Goal: Task Accomplishment & Management: Use online tool/utility

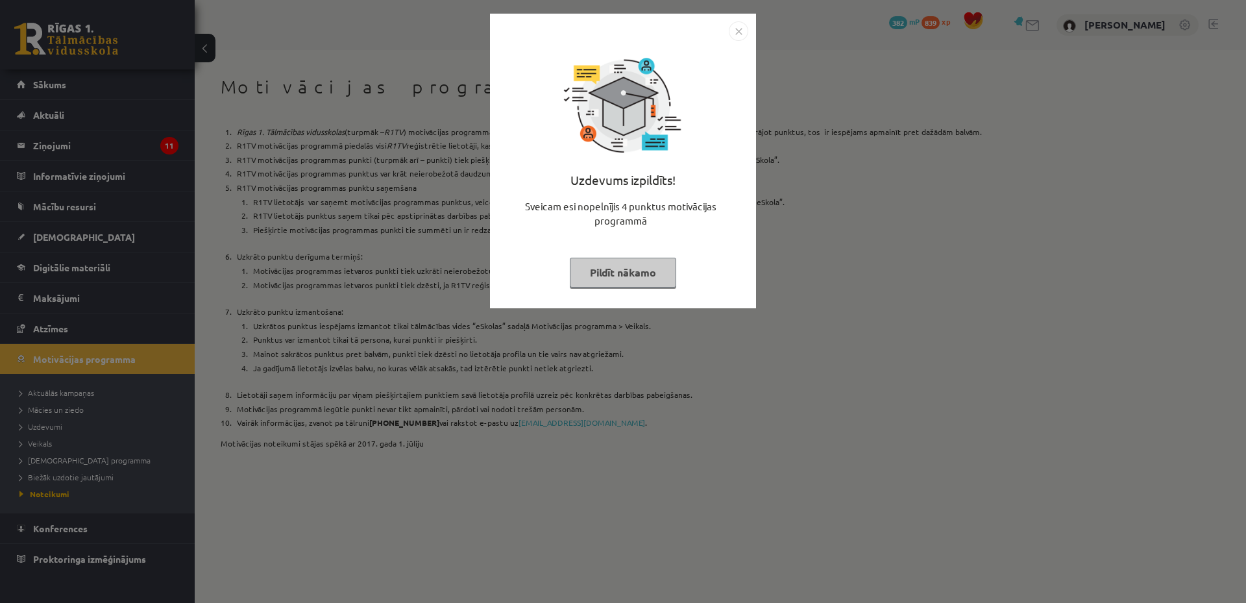
click at [738, 34] on img "Close" at bounding box center [738, 30] width 19 height 19
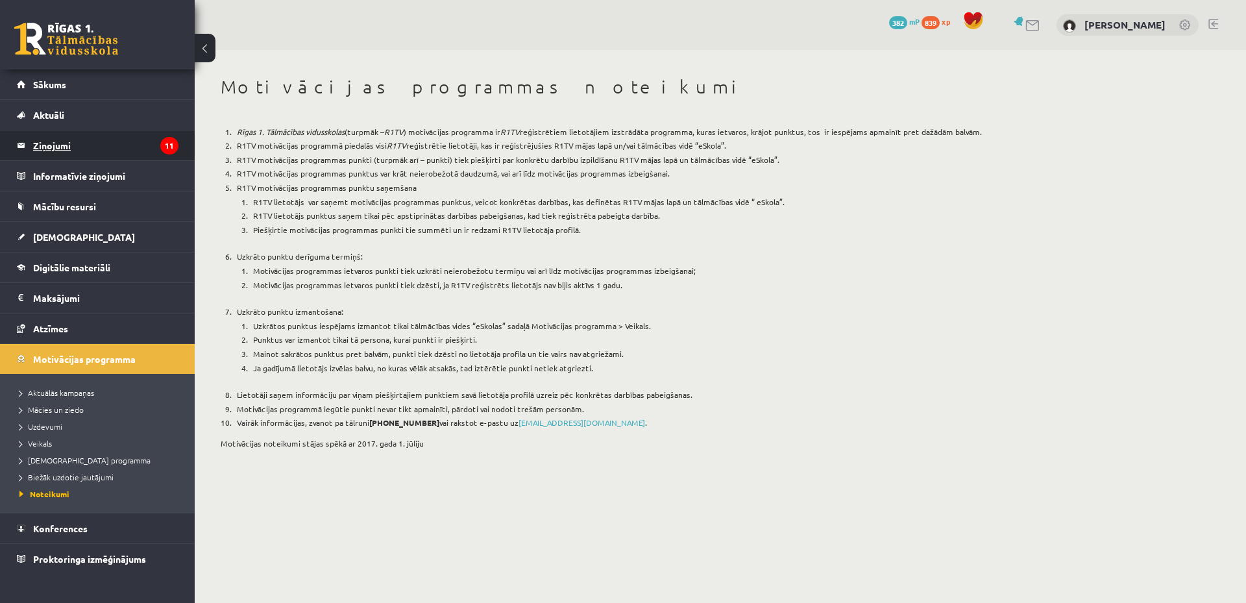
click at [153, 145] on legend "Ziņojumi 11" at bounding box center [105, 145] width 145 height 30
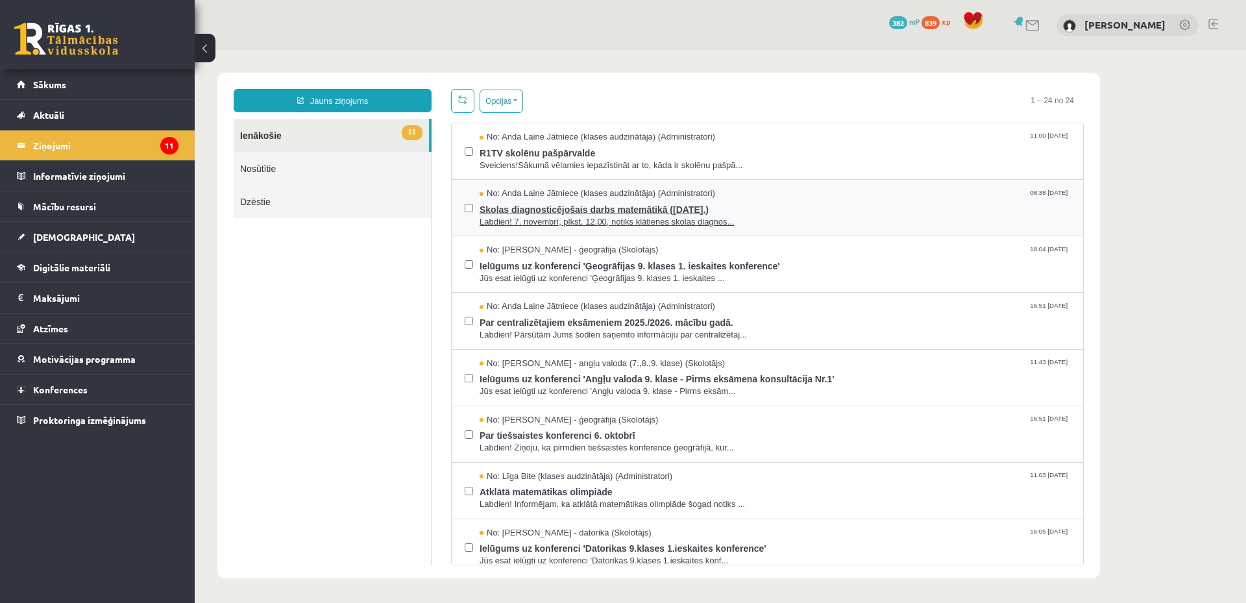
click at [797, 206] on span "Skolas diagnosticējošais darbs matemātikā ([DATE].)" at bounding box center [775, 208] width 591 height 16
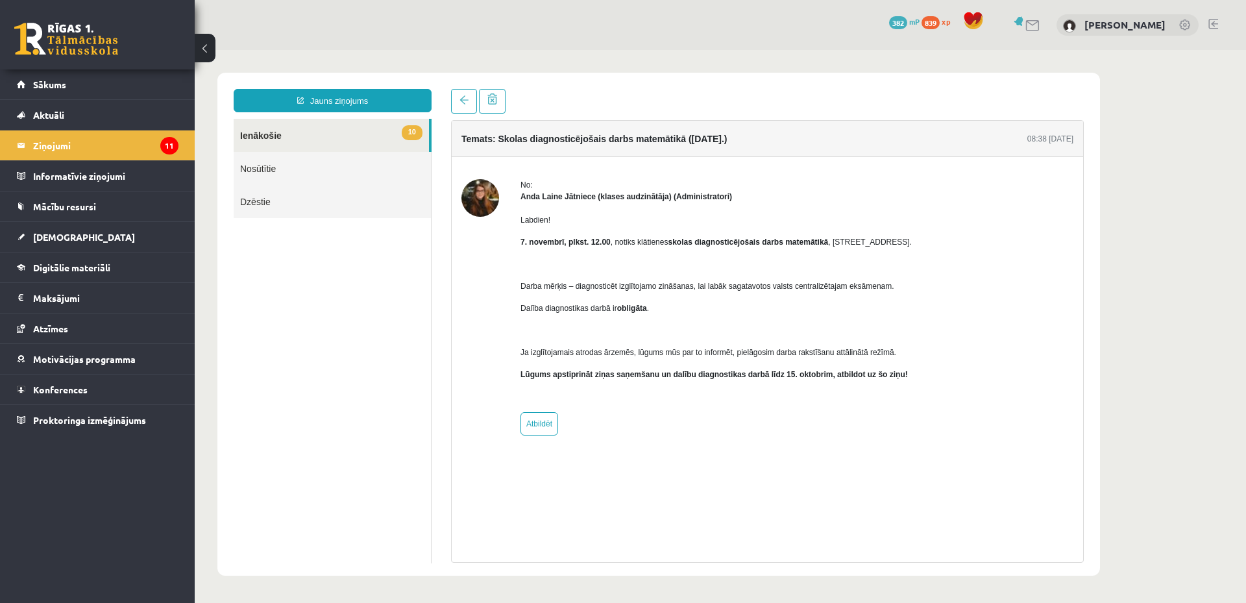
drag, startPoint x: 828, startPoint y: 240, endPoint x: 935, endPoint y: 236, distance: 107.2
click at [935, 236] on div "No: [PERSON_NAME] Jātniece (klases audzinātāja) (Administratori) Labdien! [DATE…" at bounding box center [768, 307] width 612 height 256
copy span "[STREET_ADDRESS]."
click at [343, 254] on ul "10 Ienākošie Nosūtītie Dzēstie" at bounding box center [333, 341] width 198 height 445
click at [752, 482] on div "Temats: Skolas diagnosticējošais darbs matemātikā ([DATE].) 08:38 [DATE] No: [P…" at bounding box center [767, 341] width 633 height 443
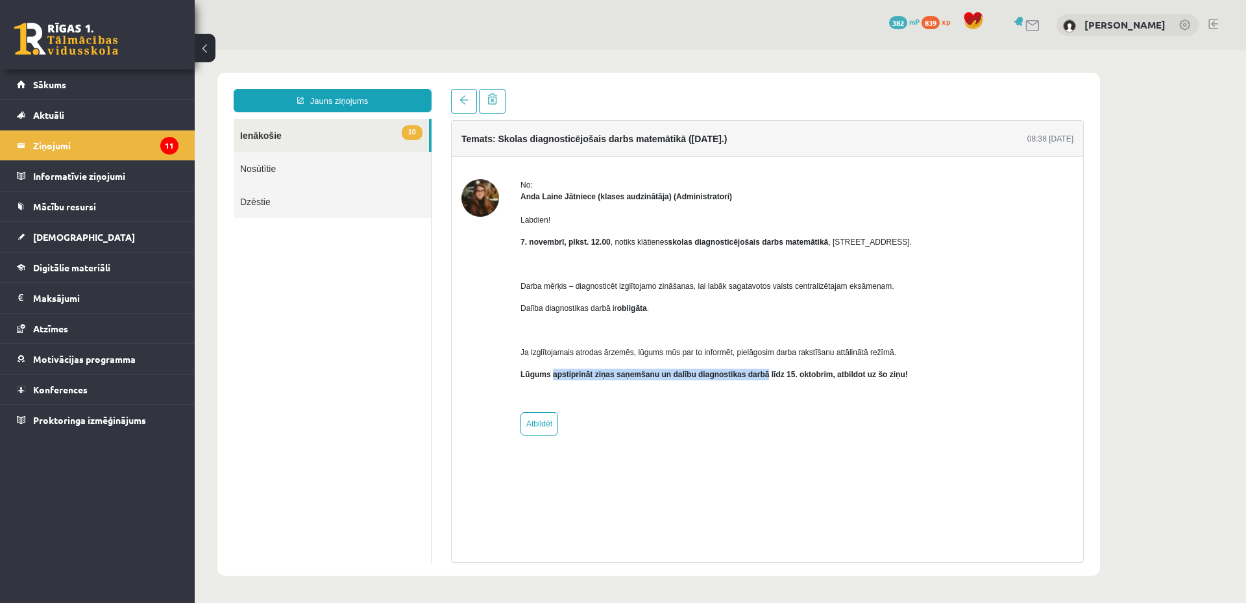
drag, startPoint x: 552, startPoint y: 375, endPoint x: 763, endPoint y: 377, distance: 211.0
click at [763, 377] on b "Lūgums apstiprināt ziņas saņemšanu un dalību diagnostikas darbā līdz 15. oktobr…" at bounding box center [715, 374] width 388 height 9
copy b "apstiprināt ziņas saņemšanu un dalību diagnostikas darbā"
click at [656, 408] on div "No: [PERSON_NAME] Jātniece (klases audzinātāja) (Administratori) Labdien! [DATE…" at bounding box center [716, 307] width 391 height 256
click at [545, 425] on link "Atbildēt" at bounding box center [540, 423] width 38 height 23
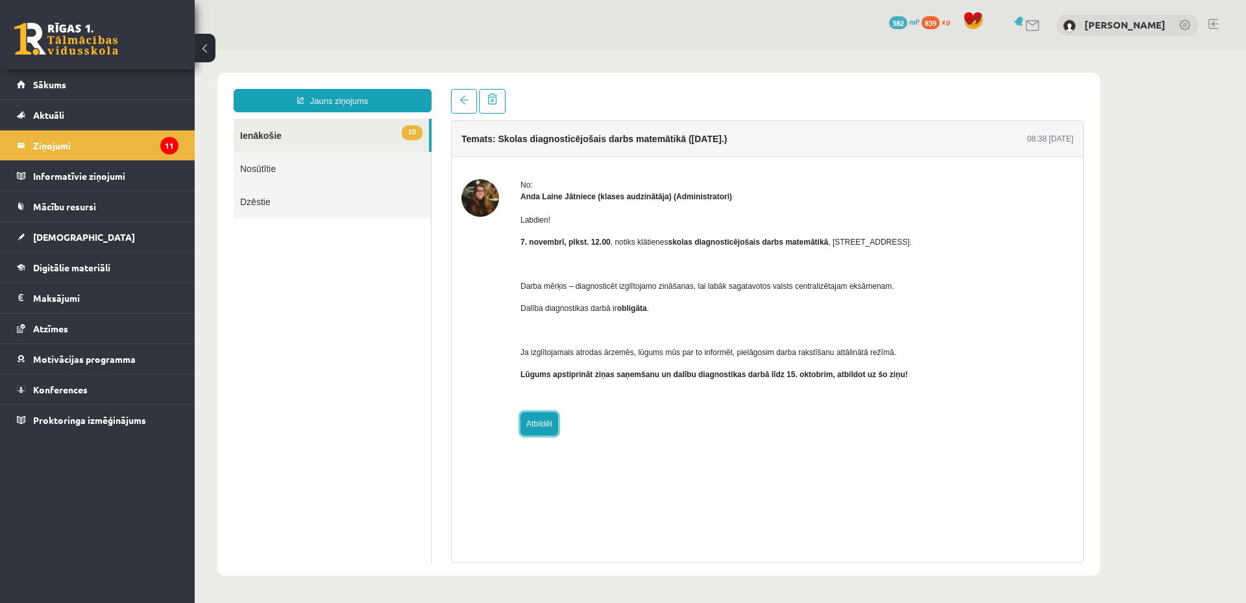
type input "**********"
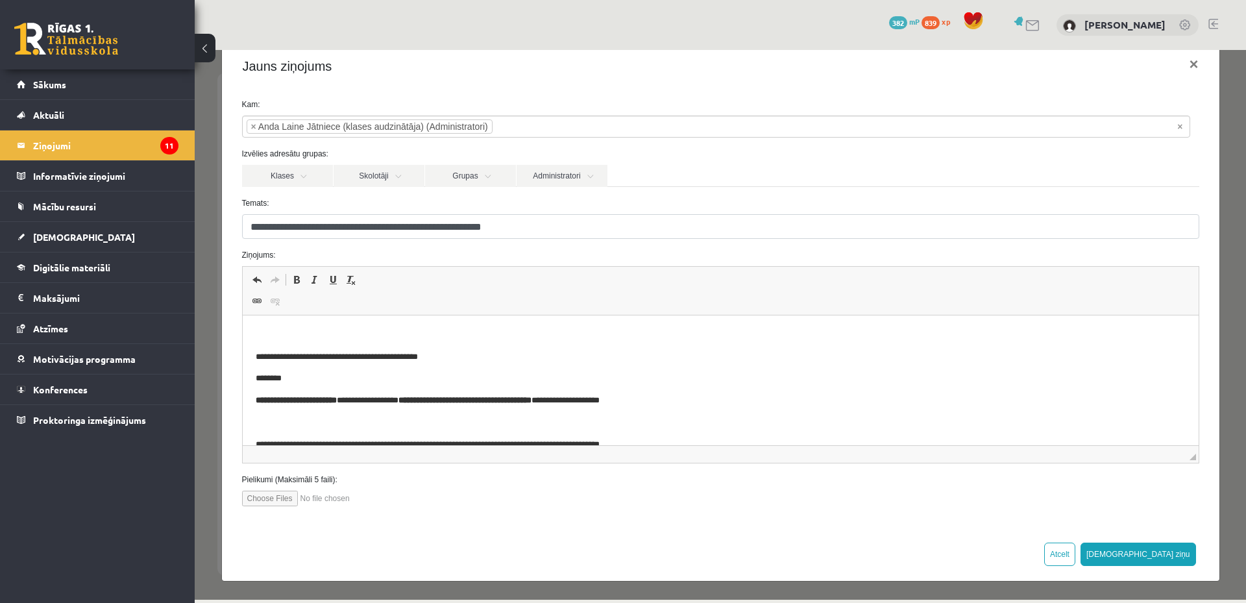
scroll to position [107, 0]
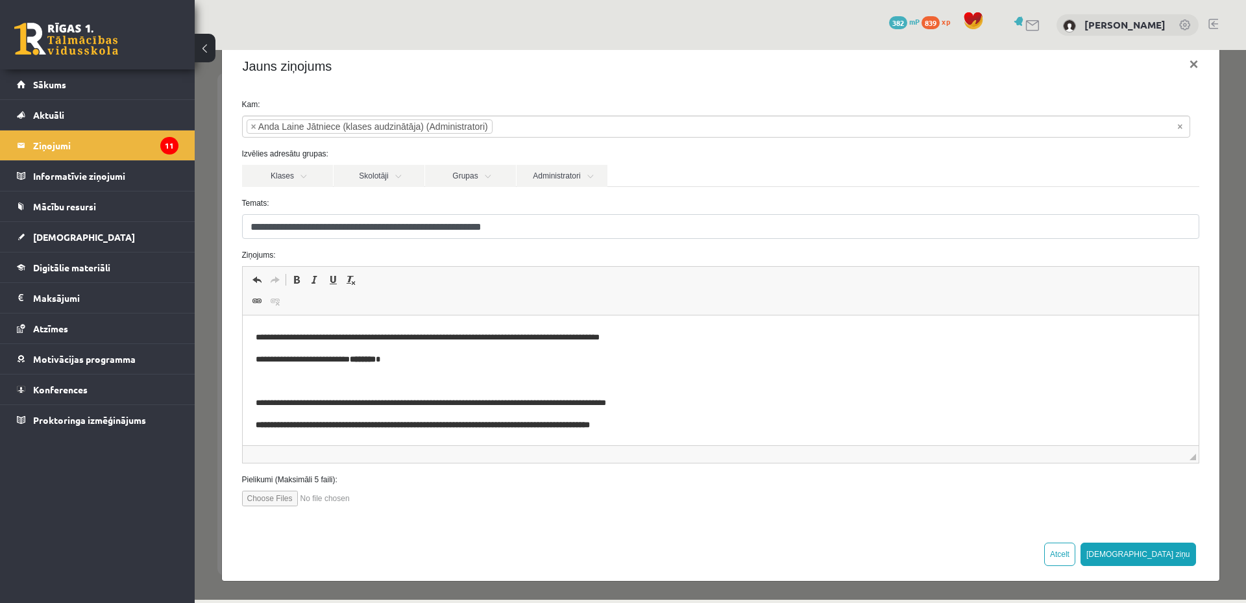
click at [736, 425] on p "**********" at bounding box center [720, 426] width 930 height 14
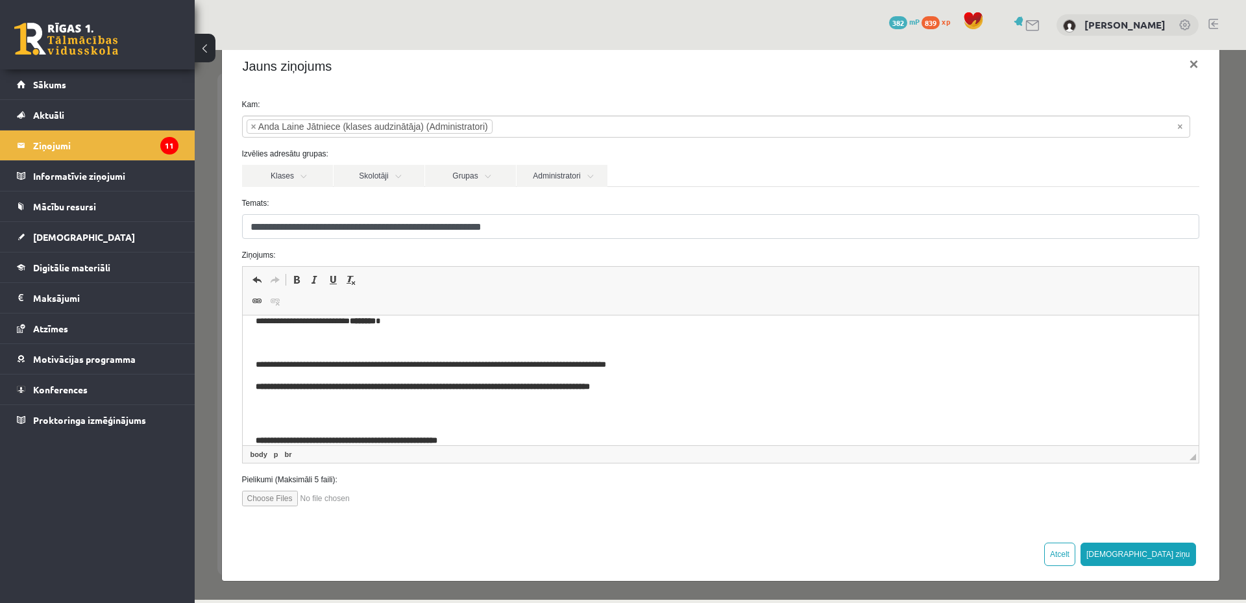
scroll to position [0, 0]
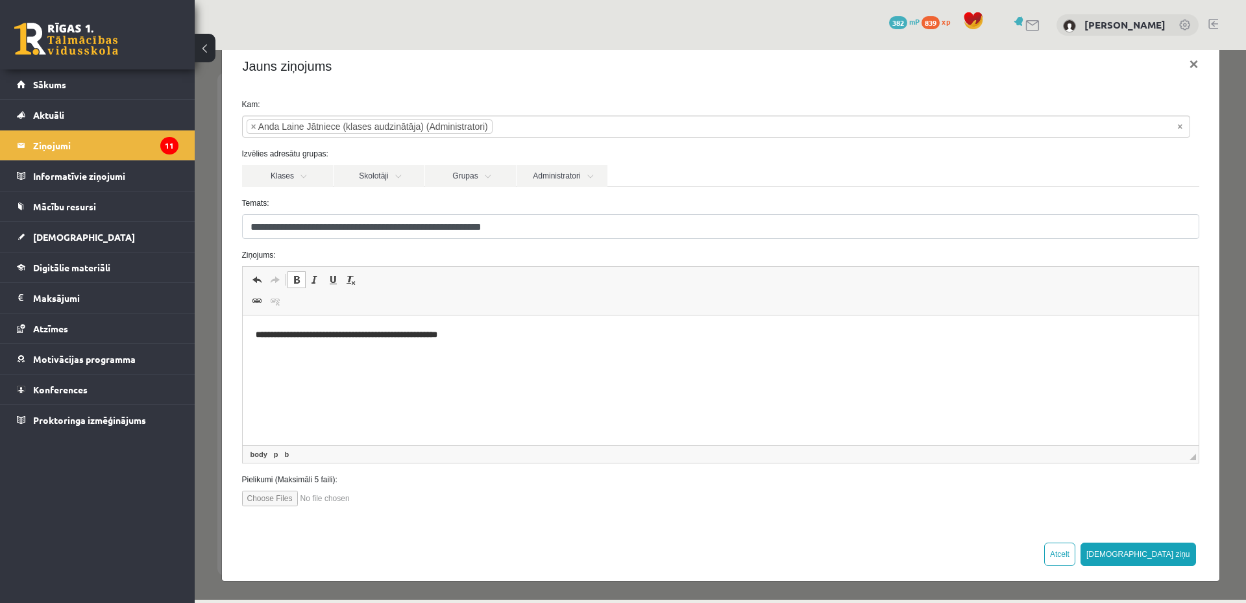
click at [258, 335] on b "**********" at bounding box center [346, 334] width 182 height 8
click at [296, 334] on b "**********" at bounding box center [346, 334] width 182 height 8
click at [349, 280] on span at bounding box center [351, 280] width 10 height 10
click at [550, 328] on p "**********" at bounding box center [715, 335] width 921 height 14
click at [1154, 563] on button "[DEMOGRAPHIC_DATA] ziņu" at bounding box center [1139, 554] width 116 height 23
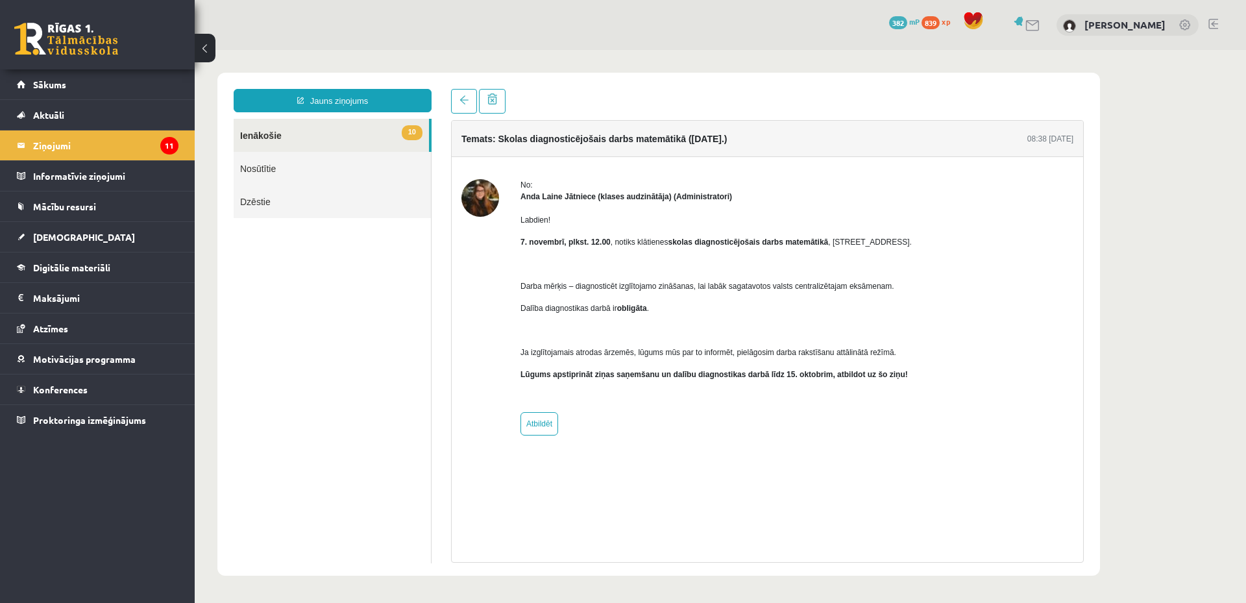
click at [400, 164] on link "Nosūtītie" at bounding box center [332, 168] width 197 height 33
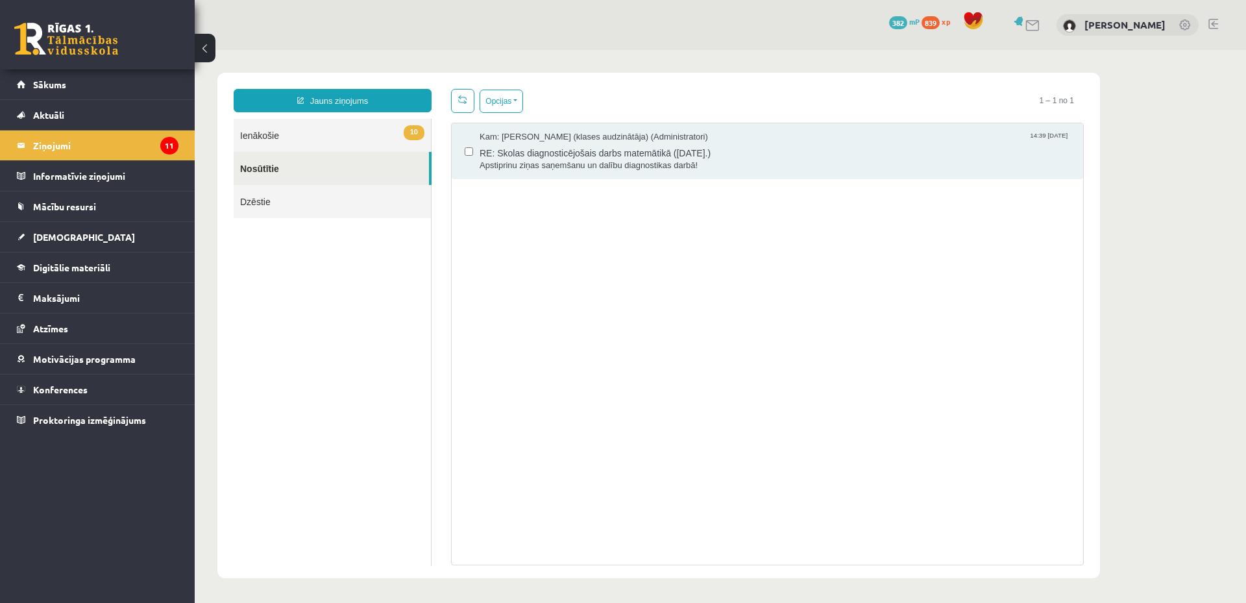
click at [360, 205] on link "Dzēstie" at bounding box center [332, 201] width 197 height 33
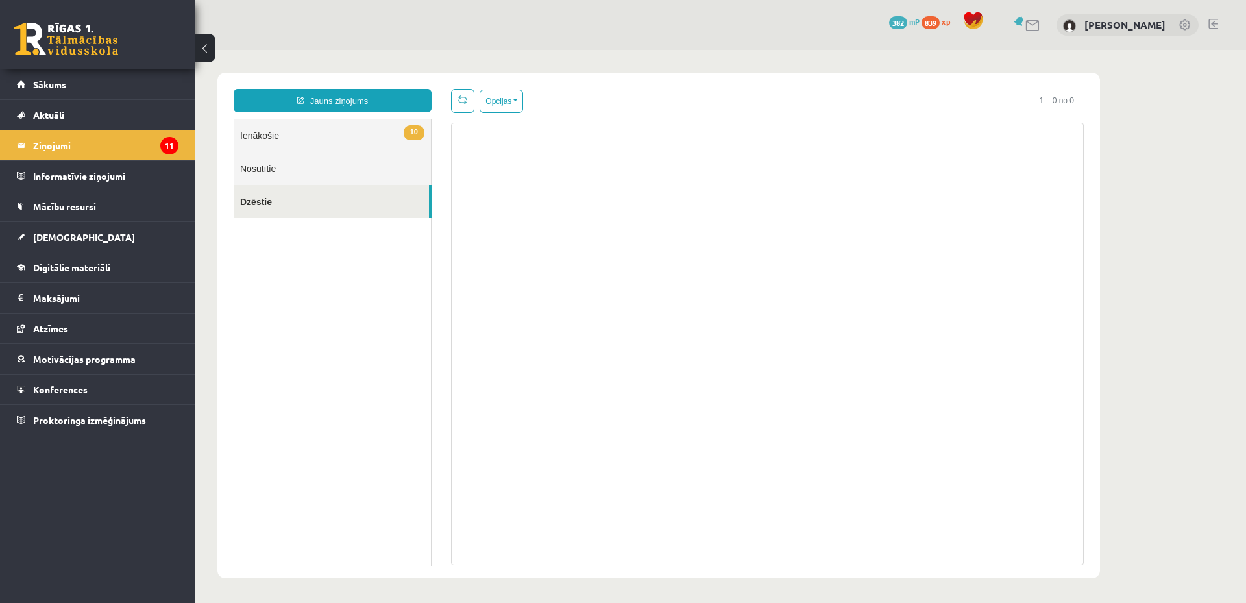
click at [324, 133] on link "10 Ienākošie" at bounding box center [332, 135] width 197 height 33
click at [106, 232] on link "[DEMOGRAPHIC_DATA]" at bounding box center [98, 237] width 162 height 30
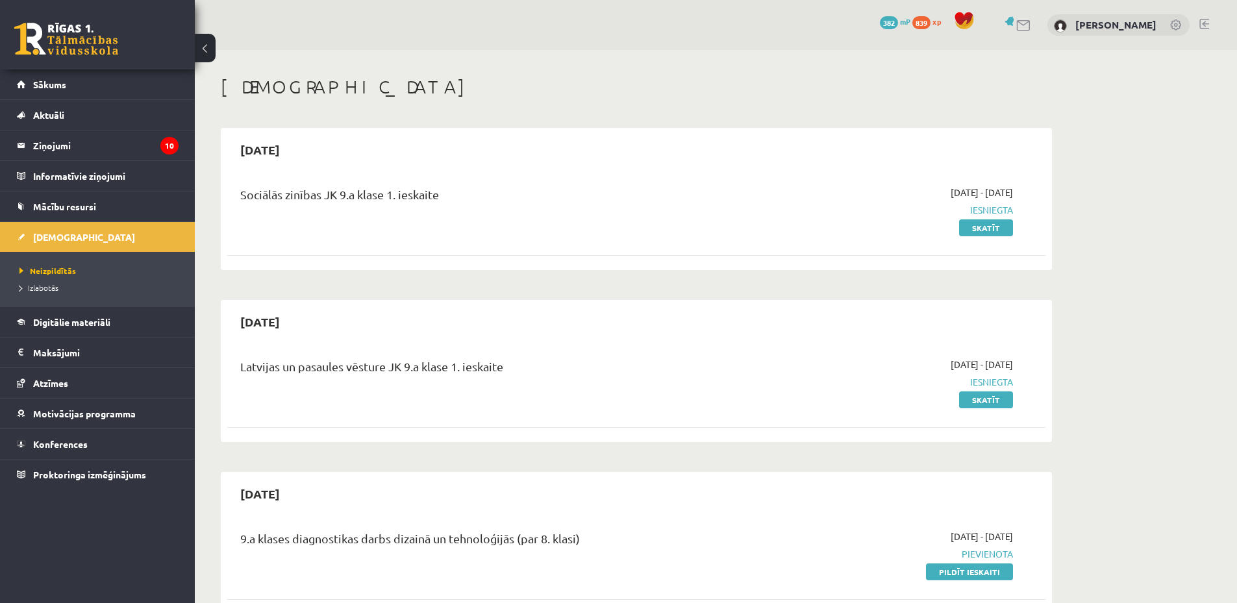
drag, startPoint x: 272, startPoint y: 151, endPoint x: 408, endPoint y: 143, distance: 136.5
click at [398, 143] on div "[DATE]" at bounding box center [636, 149] width 818 height 31
drag, startPoint x: 897, startPoint y: 225, endPoint x: 1027, endPoint y: 214, distance: 130.9
click at [1027, 214] on div "Sociālās zinības JK 9.a klase 1. ieskaite [DATE] - [DATE] Iesniegta Skatīt" at bounding box center [636, 210] width 792 height 49
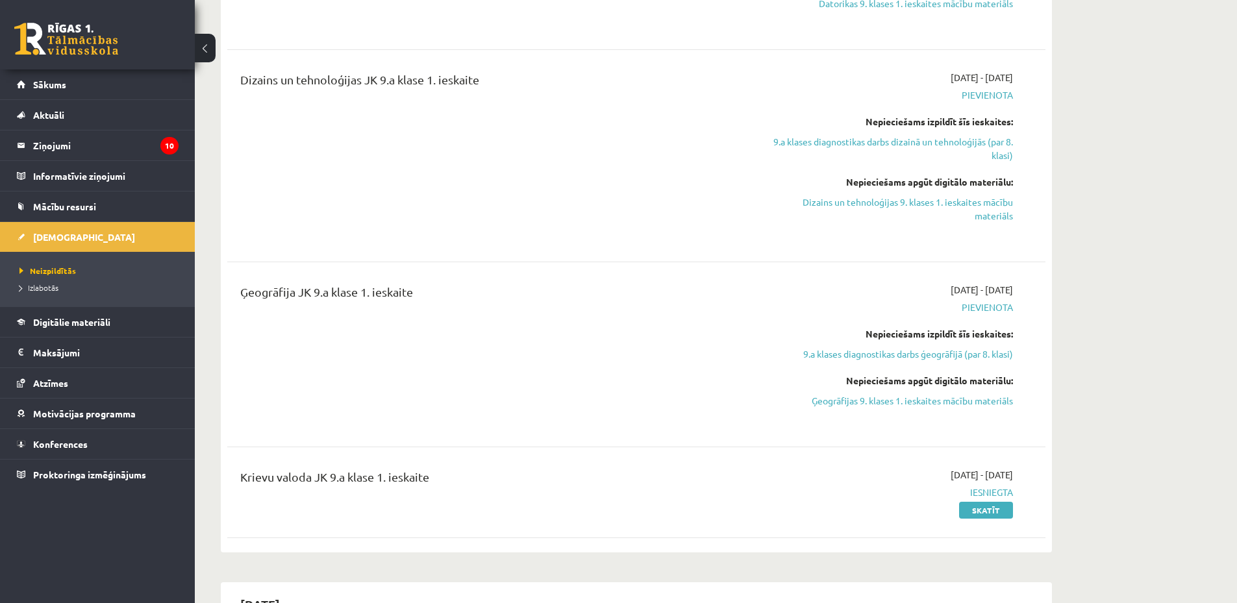
scroll to position [909, 0]
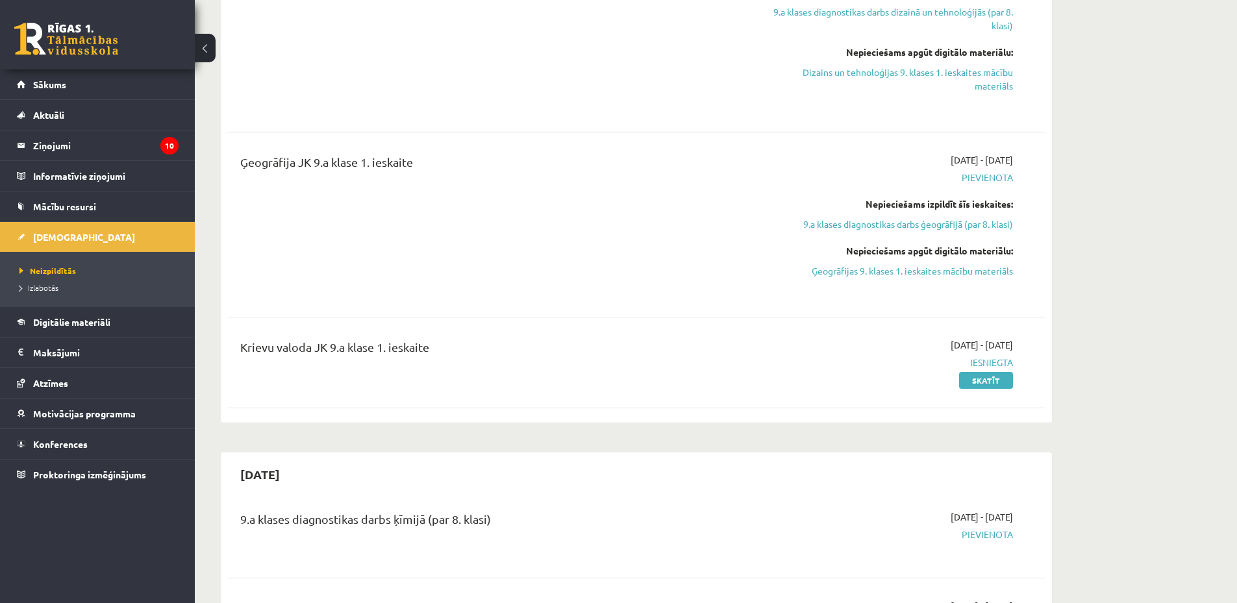
drag, startPoint x: 301, startPoint y: 345, endPoint x: 1024, endPoint y: 349, distance: 723.9
click at [1024, 349] on div "Krievu valoda JK 9.a klase 1. ieskaite [DATE] - [DATE] Iesniegta Skatīt" at bounding box center [636, 362] width 792 height 49
click at [950, 349] on span "[DATE] - [DATE]" at bounding box center [981, 345] width 62 height 14
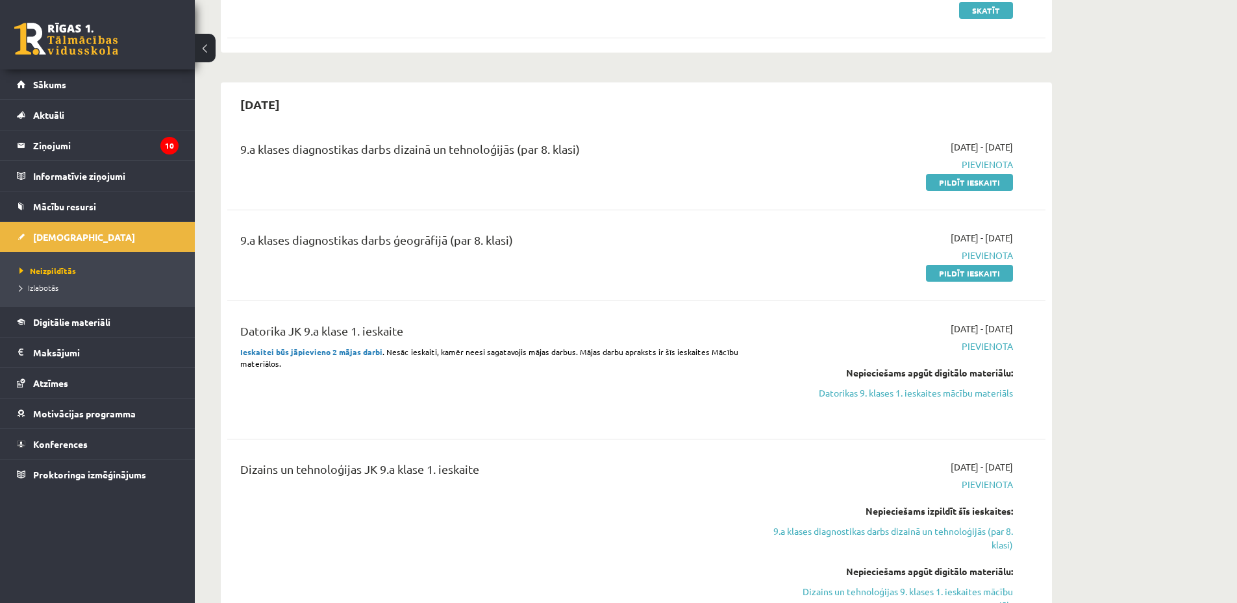
scroll to position [260, 0]
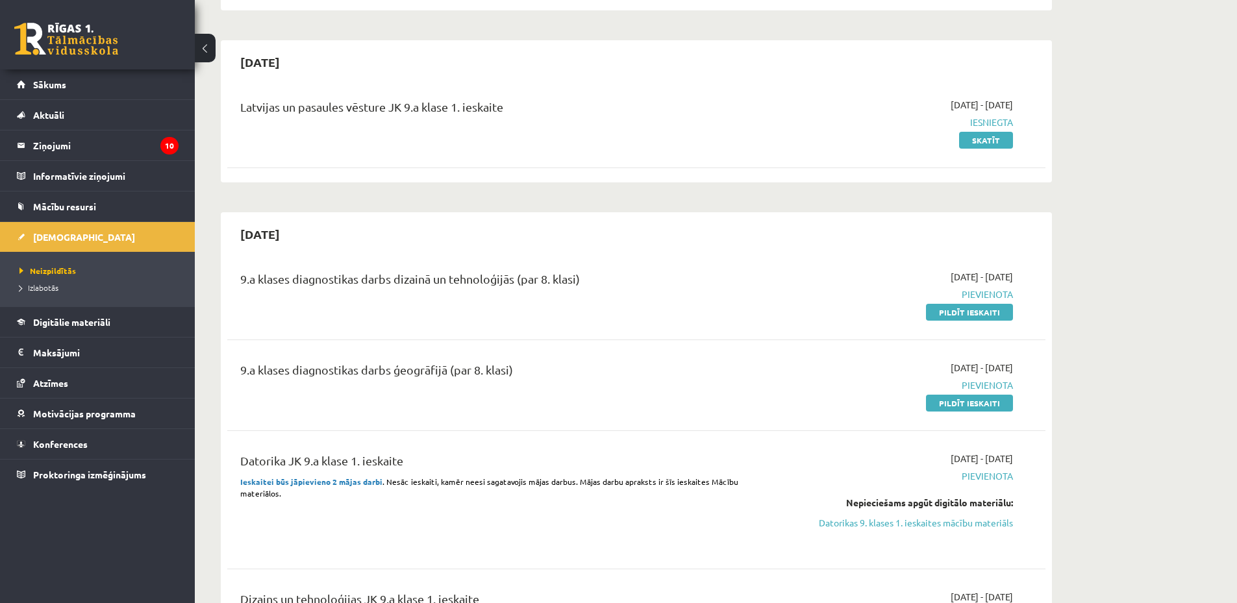
click at [966, 310] on link "Pildīt ieskaiti" at bounding box center [969, 312] width 87 height 17
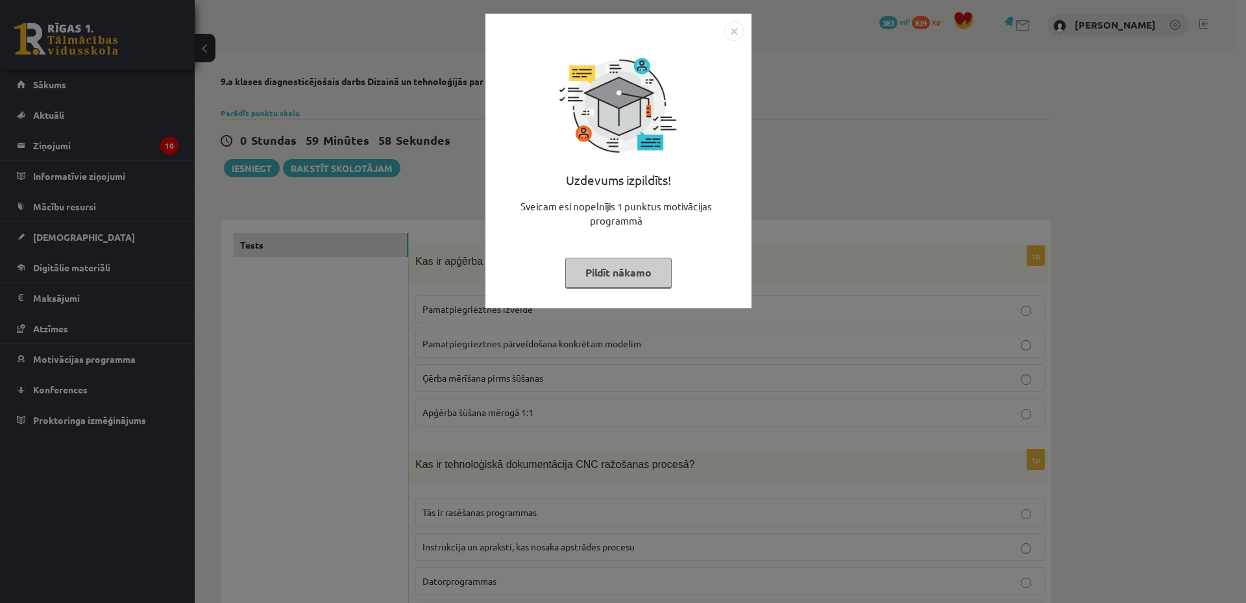
click at [734, 34] on img "Close" at bounding box center [733, 30] width 19 height 19
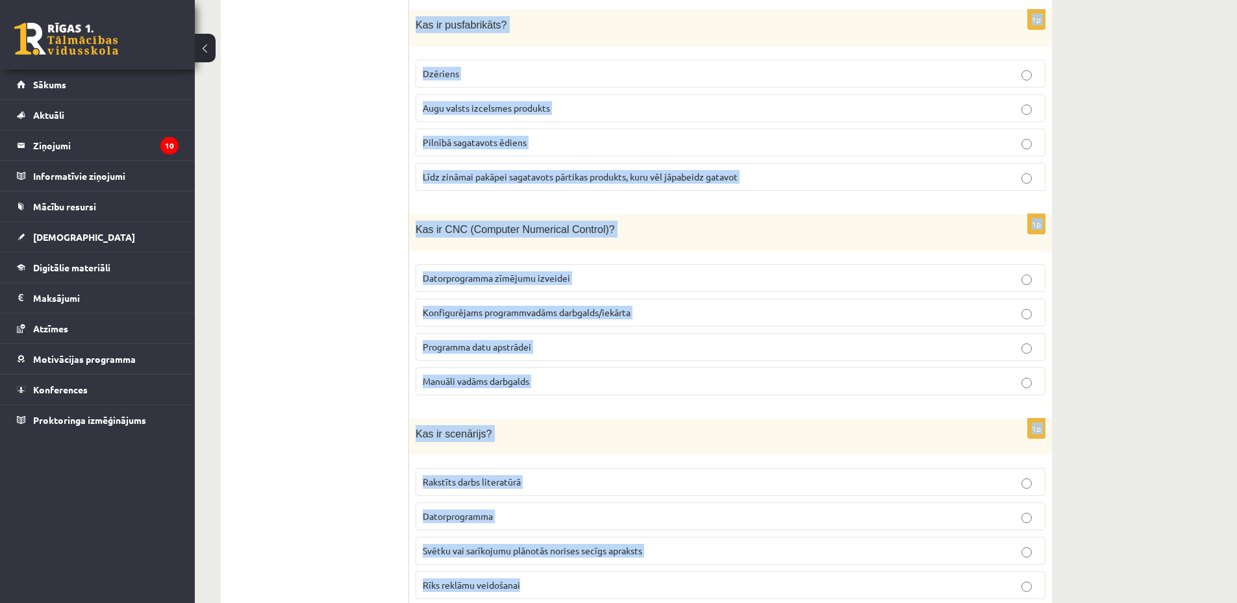
scroll to position [5775, 0]
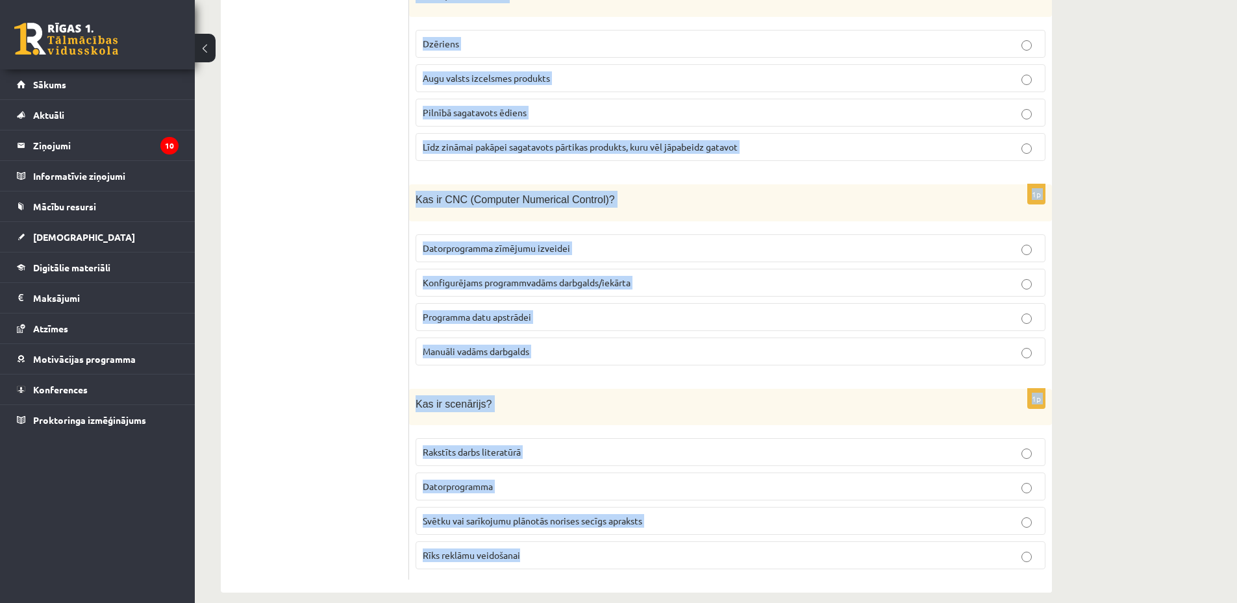
drag, startPoint x: 416, startPoint y: 132, endPoint x: 628, endPoint y: 550, distance: 468.9
copy form "Kas ir apģērba modelēšana? Pamatpiegrieztnes izveide Pamatpiegrieztnes pārveido…"
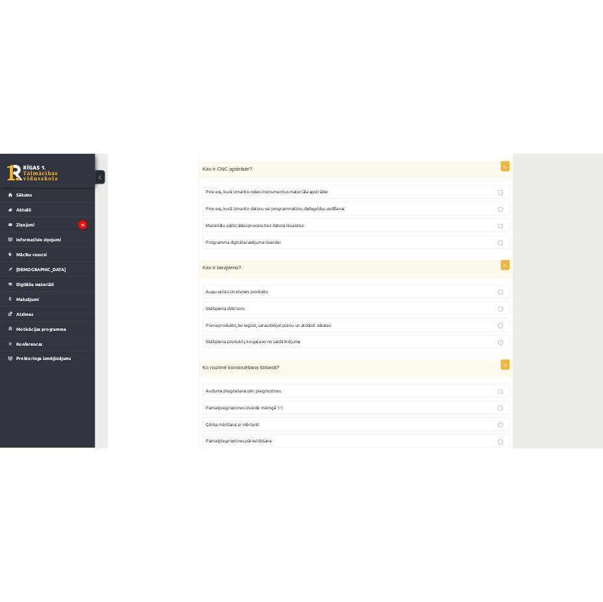
scroll to position [0, 0]
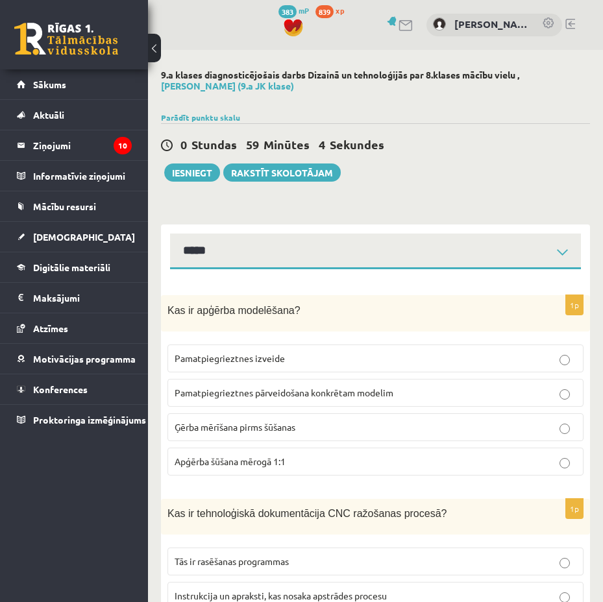
click at [358, 398] on span "Pamatpiegrieztnes pārveidošana konkrētam modelim" at bounding box center [284, 393] width 219 height 12
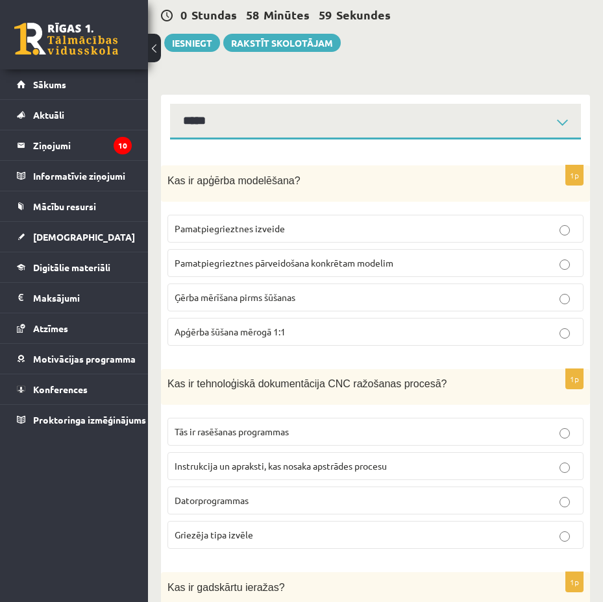
scroll to position [260, 0]
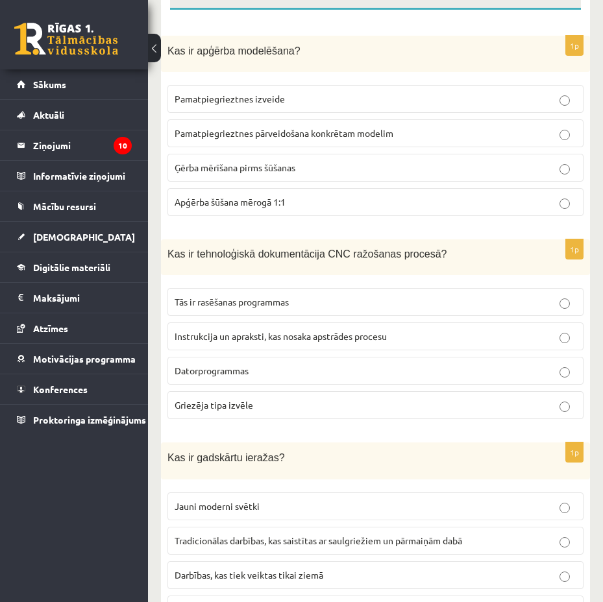
click at [323, 334] on span "Instrukcija un apraksti, kas nosaka apstrādes procesu" at bounding box center [281, 336] width 212 height 12
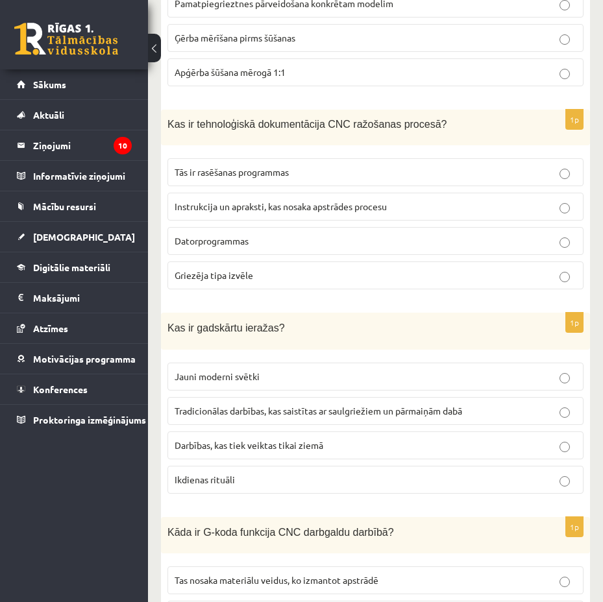
click at [306, 410] on span "Tradicionālas darbības, kas saistītas ar saulgriežiem un pārmaiņām dabā" at bounding box center [319, 411] width 288 height 12
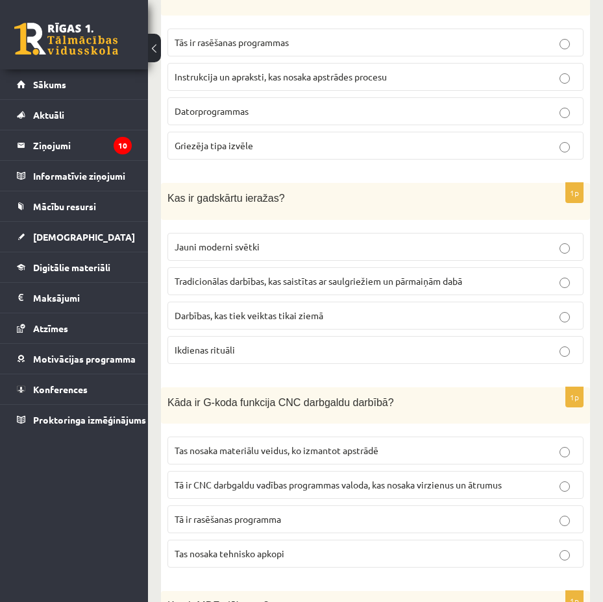
scroll to position [649, 0]
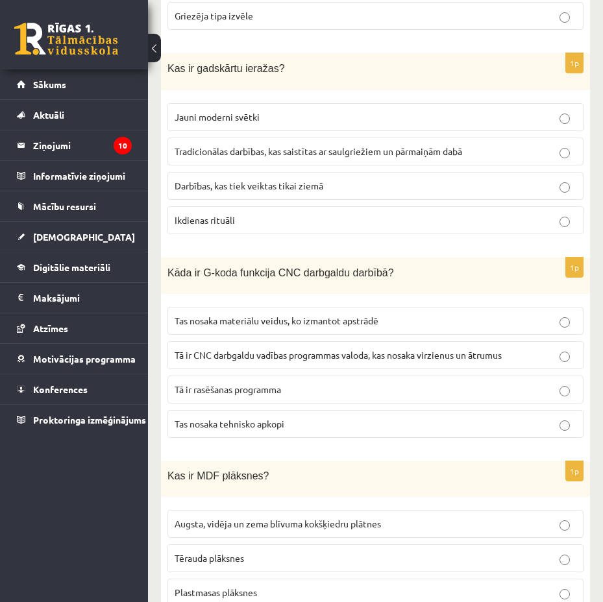
click at [317, 354] on span "Tā ir CNC darbgaldu vadības programmas valoda, kas nosaka virzienus un ātrumus" at bounding box center [338, 355] width 327 height 12
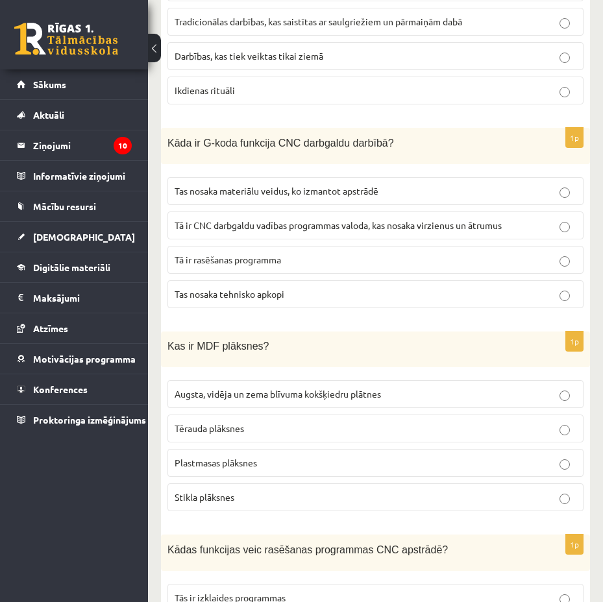
scroll to position [909, 0]
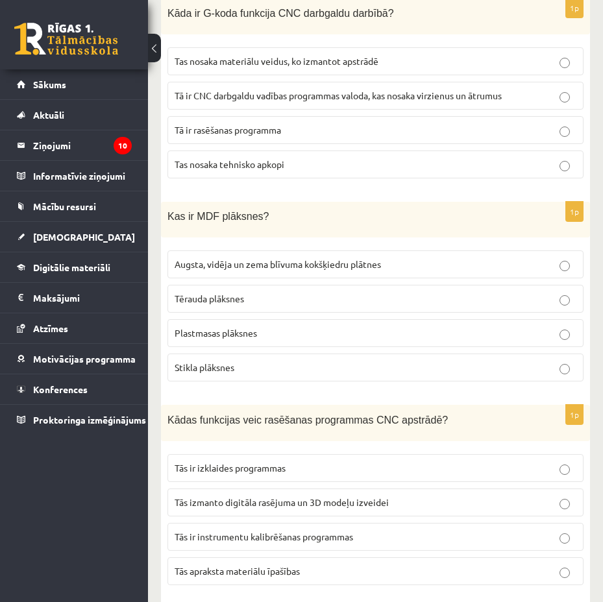
click at [323, 301] on p "Tērauda plāksnes" at bounding box center [376, 299] width 402 height 14
click at [321, 334] on p "Plastmasas plāksnes" at bounding box center [376, 334] width 402 height 14
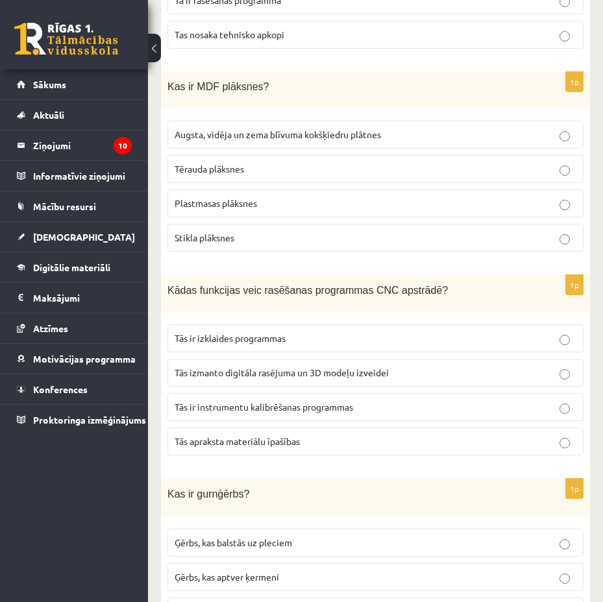
click at [317, 367] on span "Tās izmanto digitāla rasējuma un 3D modeļu izveidei" at bounding box center [282, 373] width 214 height 12
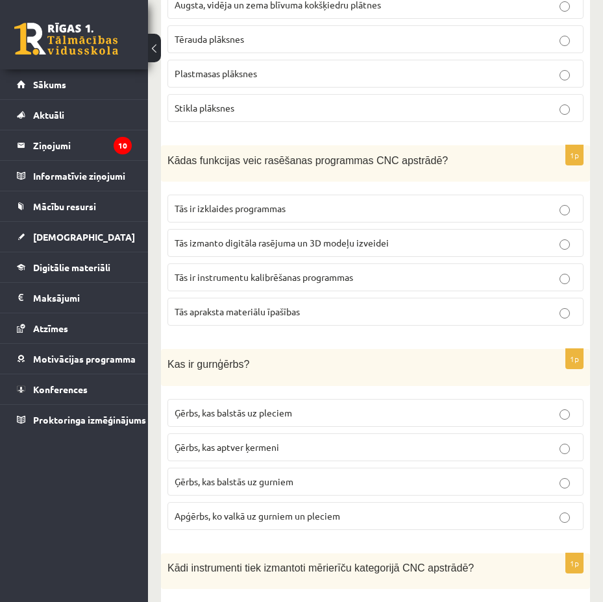
scroll to position [1298, 0]
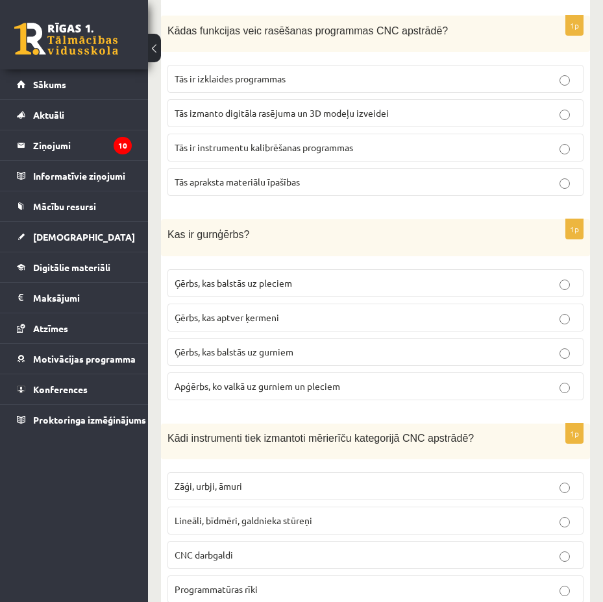
click at [334, 341] on label "Ģērbs, kas balstās uz gurniem" at bounding box center [375, 352] width 416 height 28
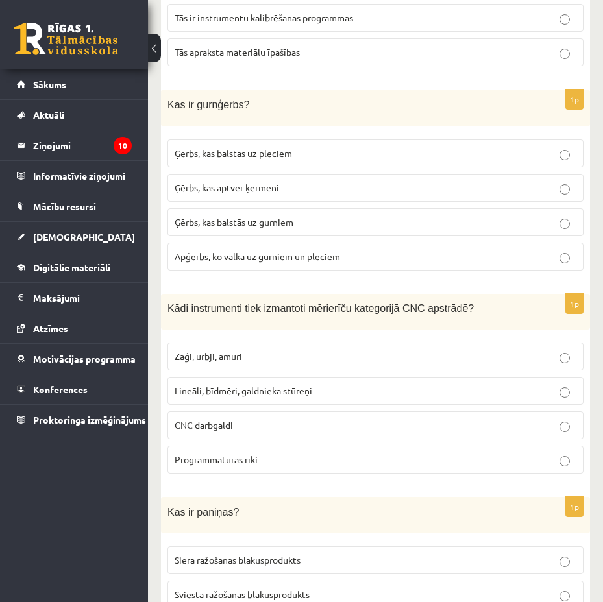
scroll to position [1558, 0]
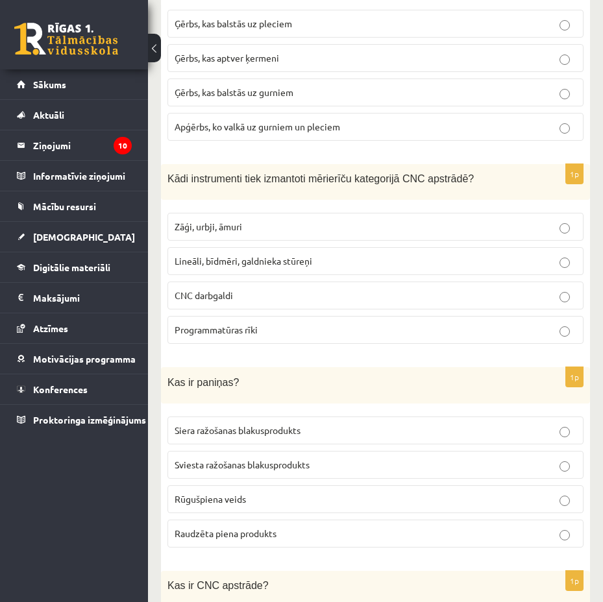
click at [387, 220] on p "Zāģi, urbji, āmuri" at bounding box center [376, 227] width 402 height 14
click at [364, 293] on p "CNC darbgaldi" at bounding box center [376, 296] width 402 height 14
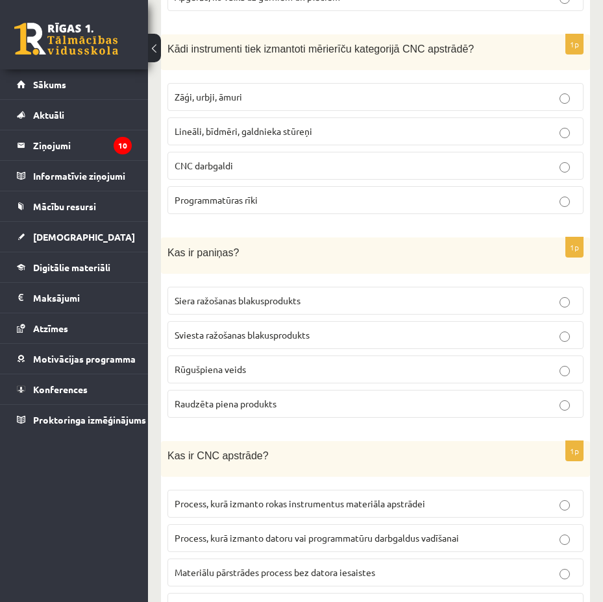
click at [365, 203] on p "Programmatūras rīki" at bounding box center [376, 200] width 402 height 14
click at [349, 328] on p "Sviesta ražošanas blakusprodukts" at bounding box center [376, 335] width 402 height 14
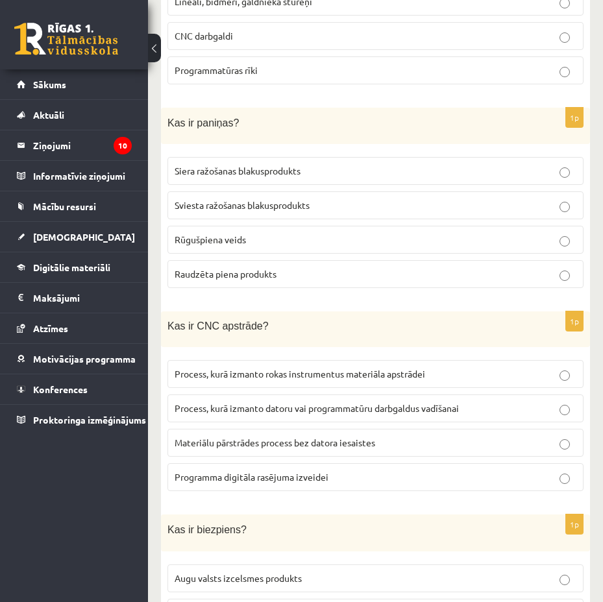
scroll to position [1948, 0]
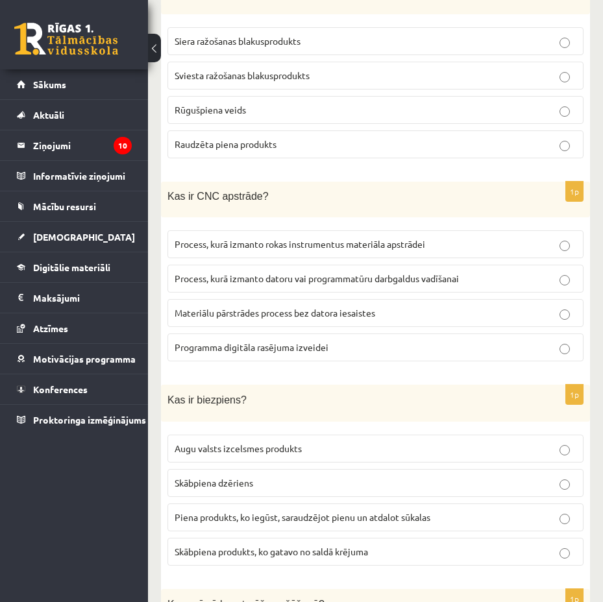
click at [343, 278] on span "Process, kurā izmanto datoru vai programmatūru darbgaldus vadīšanai" at bounding box center [317, 279] width 284 height 12
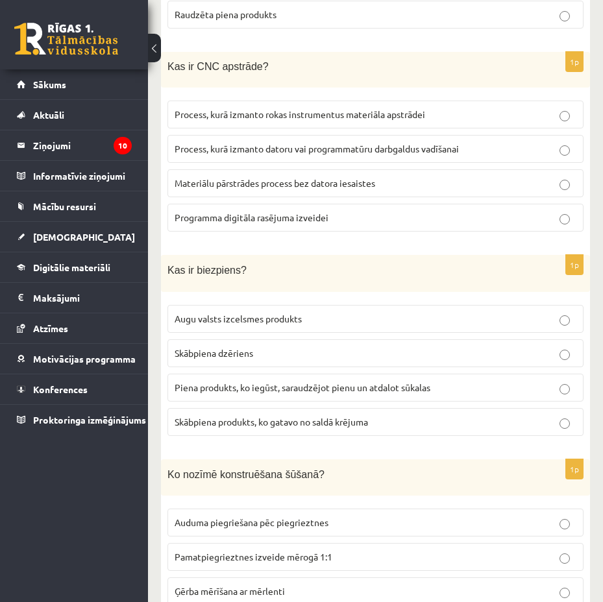
click at [369, 382] on span "Piena produkts, ko iegūst, saraudzējot pienu un atdalot sūkalas" at bounding box center [303, 388] width 256 height 12
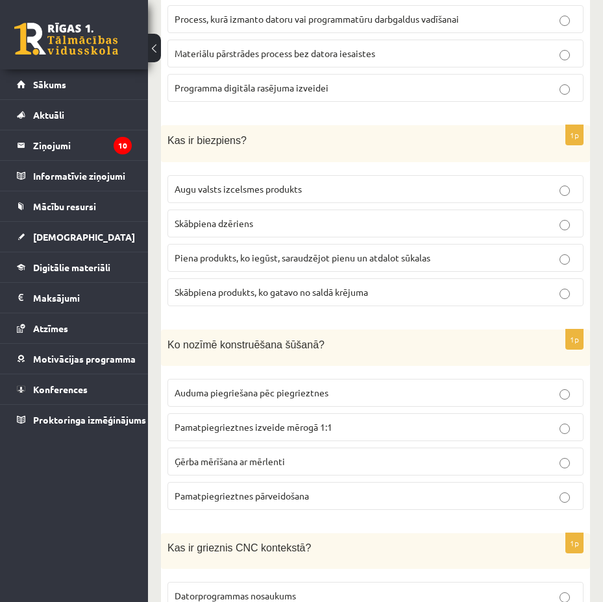
scroll to position [2337, 0]
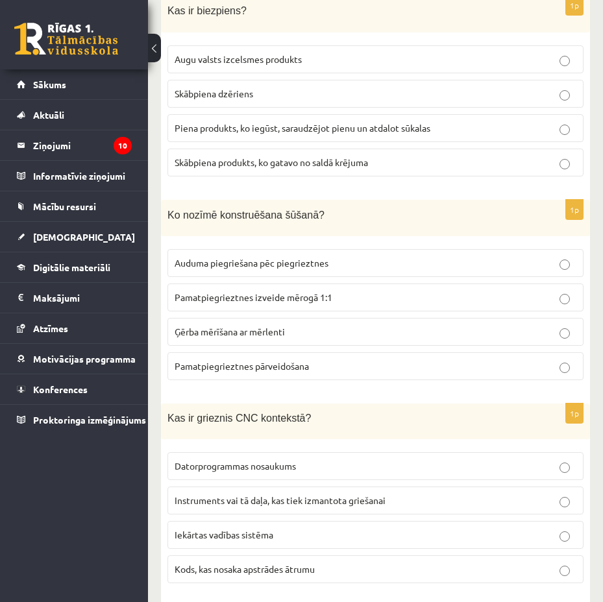
click at [373, 291] on p "Pamatpiegrieztnes izveide mērogā 1:1" at bounding box center [376, 298] width 402 height 14
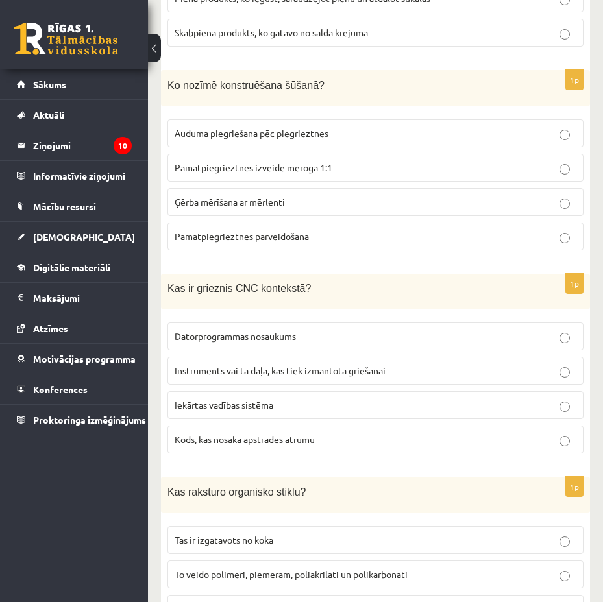
click at [433, 365] on p "Instruments vai tā daļa, kas tiek izmantota griešanai" at bounding box center [376, 371] width 402 height 14
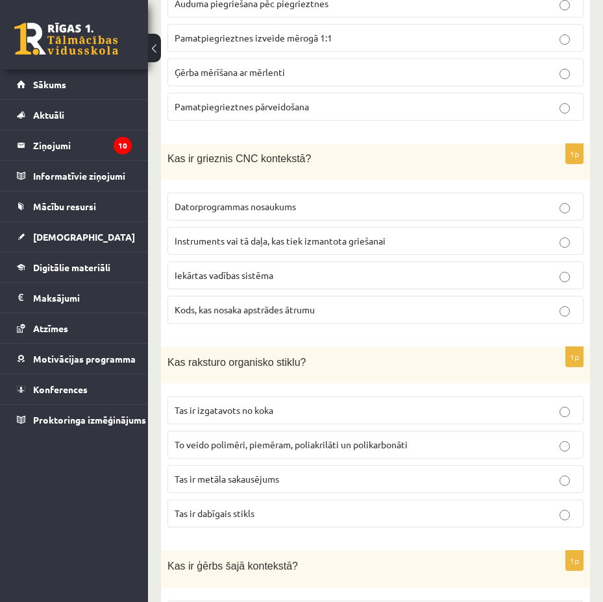
scroll to position [2727, 0]
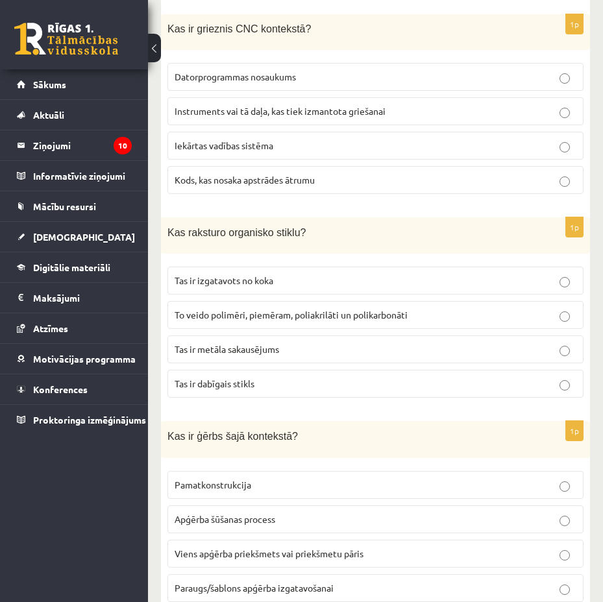
click at [344, 378] on p "Tas ir dabīgais stikls" at bounding box center [376, 384] width 402 height 14
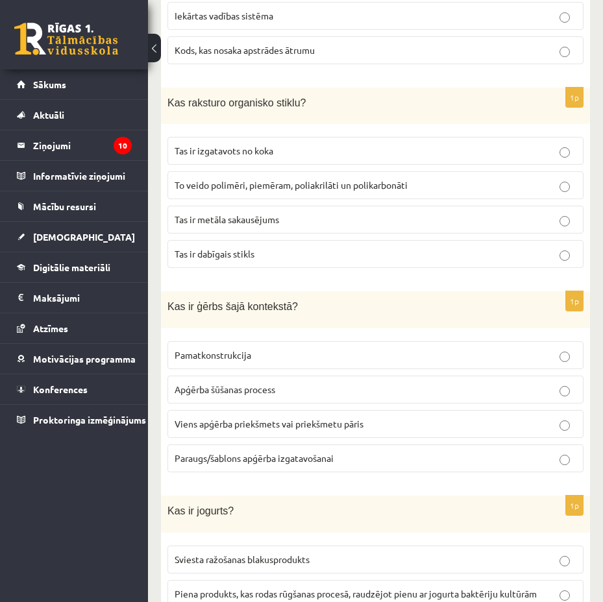
click at [352, 452] on p "Paraugs/šablons apģērba izgatavošanai" at bounding box center [376, 459] width 402 height 14
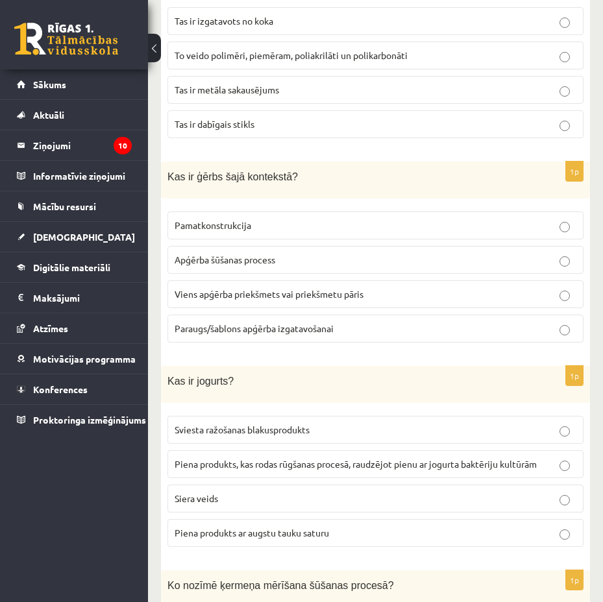
scroll to position [3116, 0]
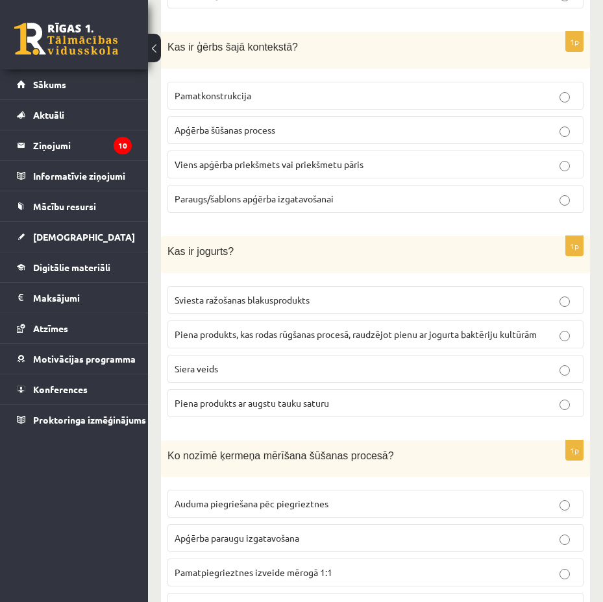
click at [362, 397] on p "Piena produkts ar augstu tauku saturu" at bounding box center [376, 404] width 402 height 14
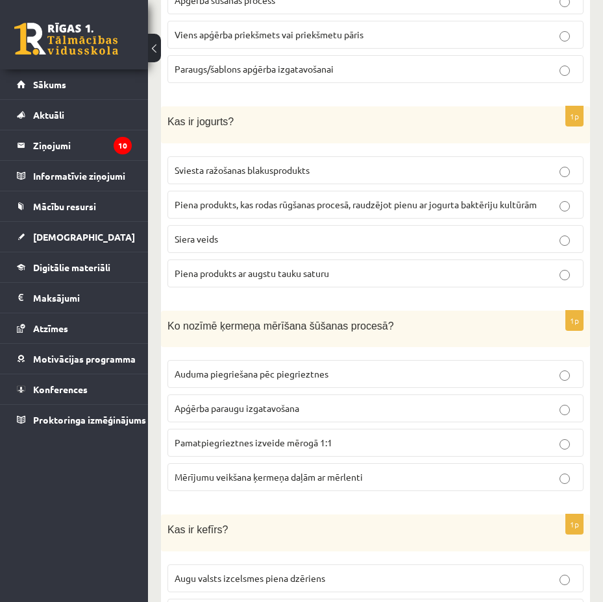
scroll to position [3376, 0]
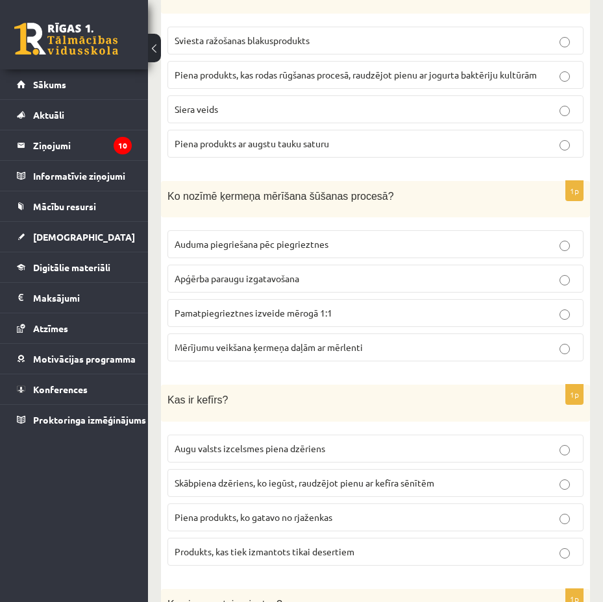
click at [378, 342] on p "Mērījumu veikšana ķermeņa daļām ar mērlenti" at bounding box center [376, 348] width 402 height 14
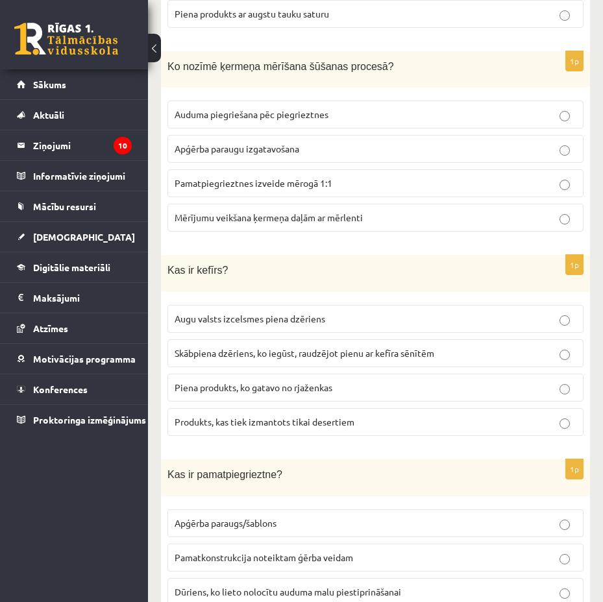
scroll to position [3635, 0]
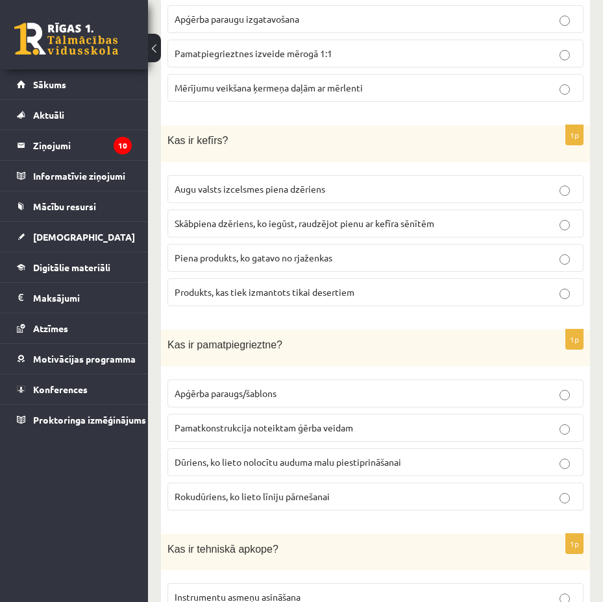
click at [417, 217] on p "Skābpiena dzēriens, ko iegūst, raudzējot pienu ar kefīra sēnītēm" at bounding box center [376, 224] width 402 height 14
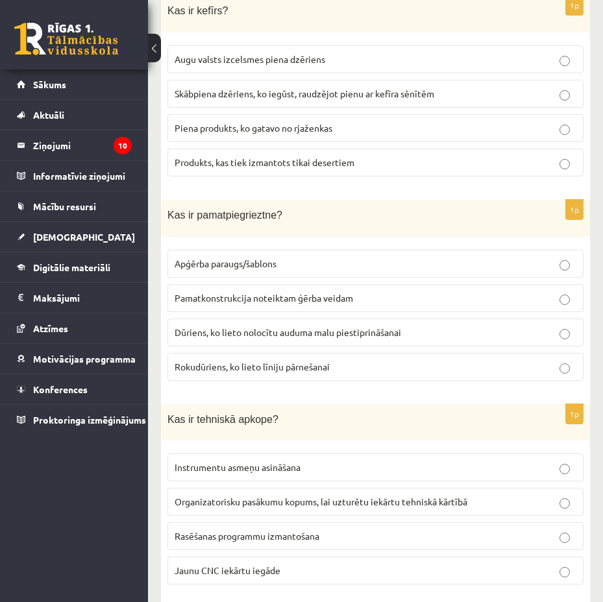
click at [443, 291] on p "Pamatkonstrukcija noteiktam ģērba veidam" at bounding box center [376, 298] width 402 height 14
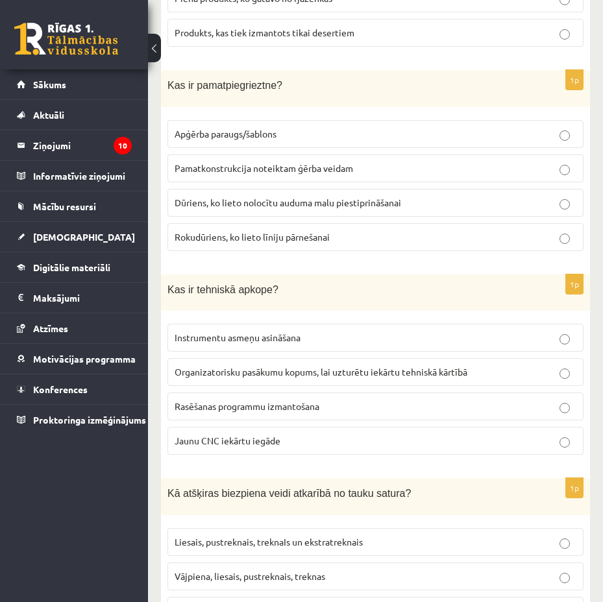
scroll to position [4025, 0]
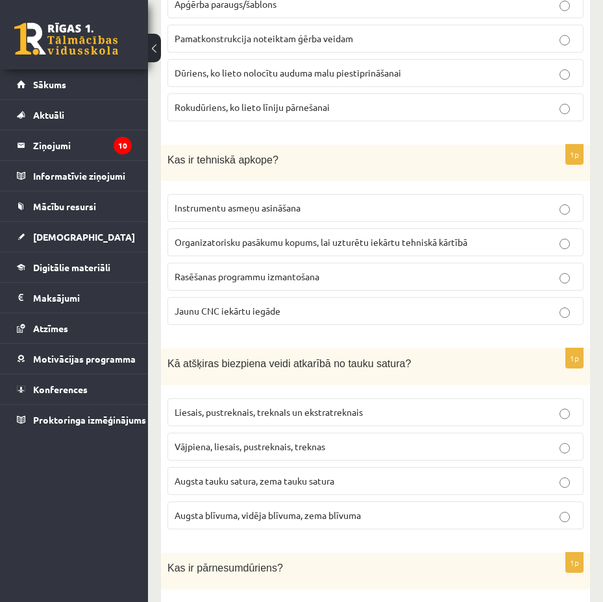
click at [394, 238] on span "Organizatorisku pasākumu kopums, lai uzturētu iekārtu tehniskā kārtībā" at bounding box center [321, 242] width 293 height 12
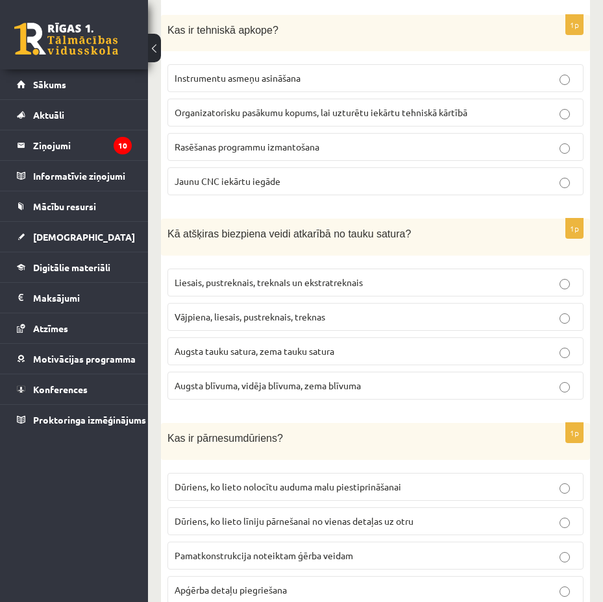
click at [343, 310] on p "Vājpiena, liesais, pustreknais, treknas" at bounding box center [376, 317] width 402 height 14
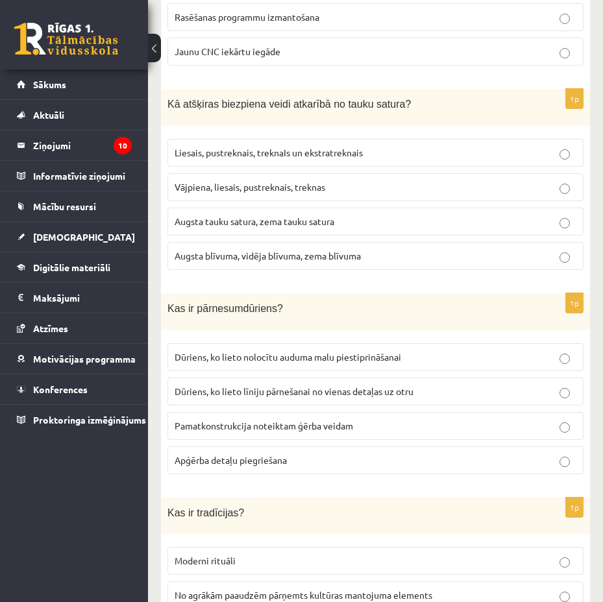
scroll to position [4414, 0]
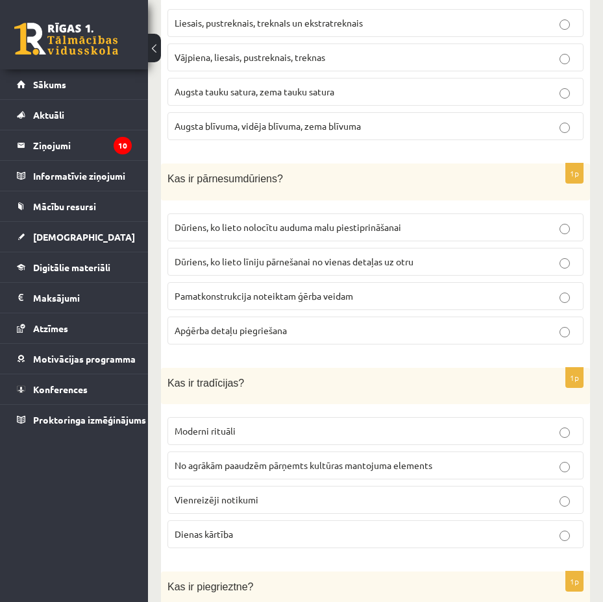
click at [400, 256] on span "Dūriens, ko lieto līniju pārnešanai no vienas detaļas uz otru" at bounding box center [294, 262] width 239 height 12
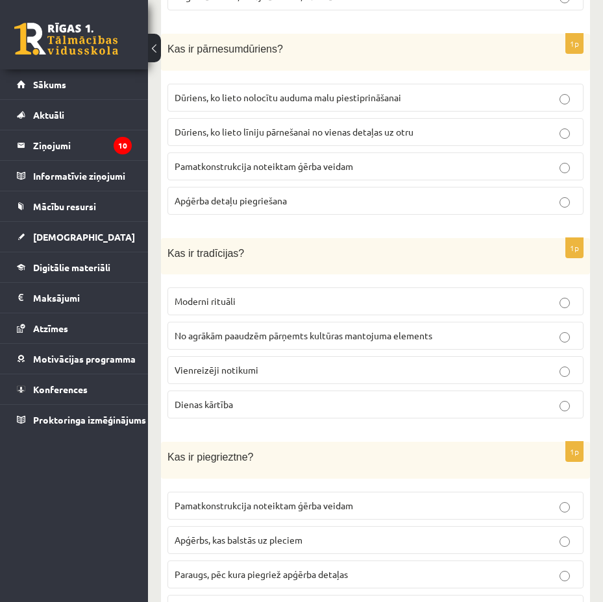
click at [409, 330] on span "No agrākām paaudzēm pārņemts kultūras mantojuma elements" at bounding box center [304, 336] width 258 height 12
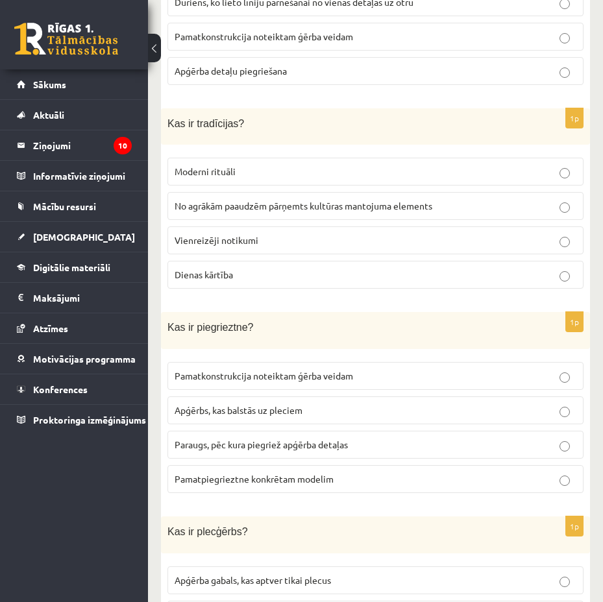
scroll to position [4804, 0]
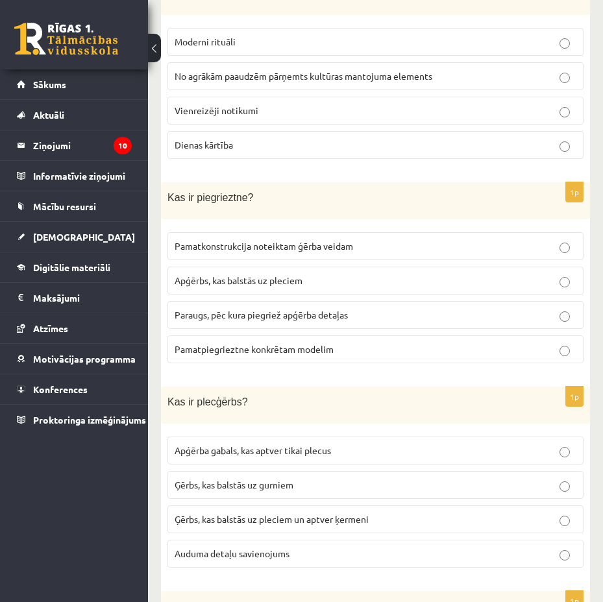
click at [402, 308] on p "Paraugs, pēc kura piegriež apģērba detaļas" at bounding box center [376, 315] width 402 height 14
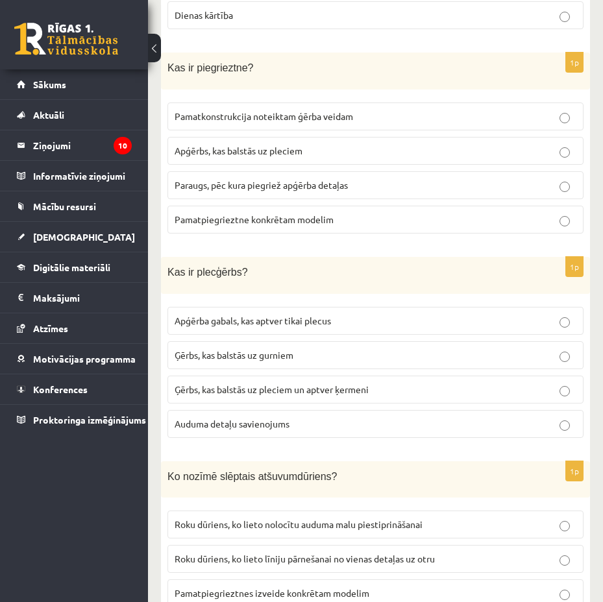
click at [391, 383] on p "Ģērbs, kas balstās uz pleciem un aptver ķermeni" at bounding box center [376, 390] width 402 height 14
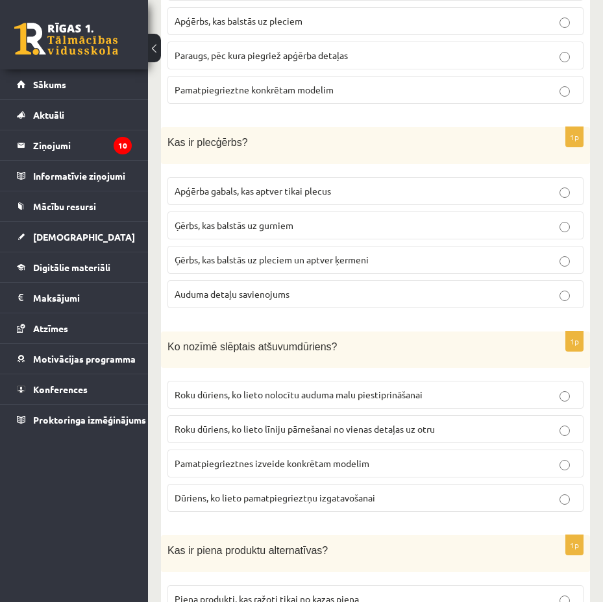
scroll to position [5194, 0]
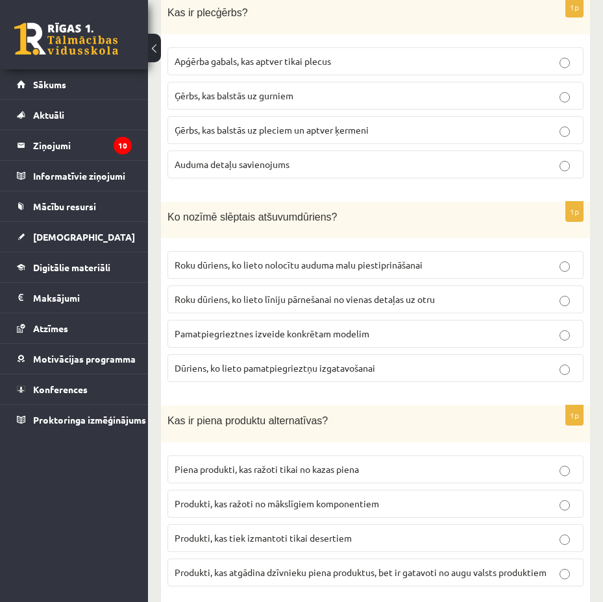
click at [409, 327] on p "Pamatpiegrieztnes izveide konkrētam modelim" at bounding box center [376, 334] width 402 height 14
click at [408, 259] on span "Roku dūriens, ko lieto nolocītu auduma malu piestiprināšanai" at bounding box center [299, 265] width 248 height 12
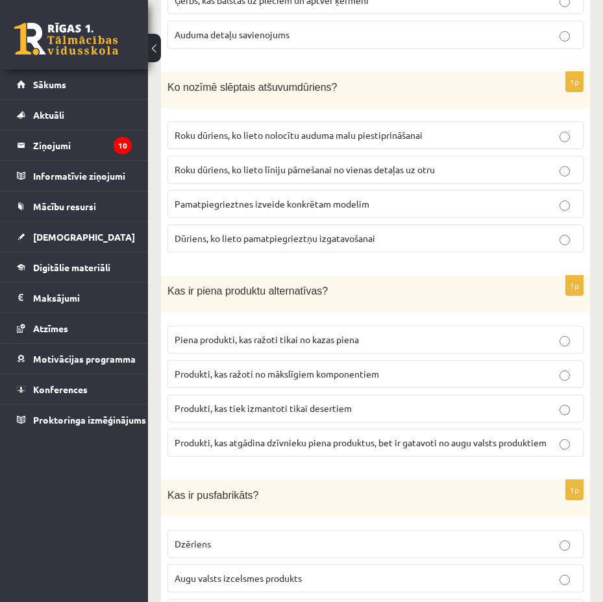
click at [417, 163] on p "Roku dūriens, ko lieto līniju pārnešanai no vienas detaļas uz otru" at bounding box center [376, 170] width 402 height 14
click at [317, 437] on span "Produkti, kas atgādina dzīvnieku piena produktus, bet ir gatavoti no augu valst…" at bounding box center [361, 443] width 372 height 12
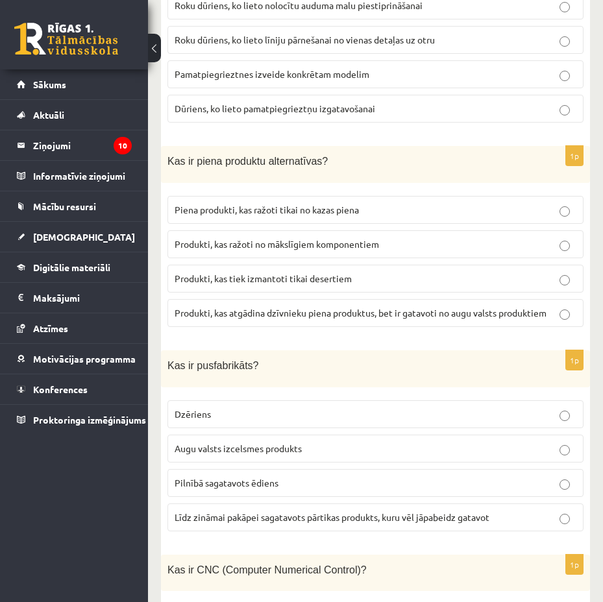
scroll to position [5583, 0]
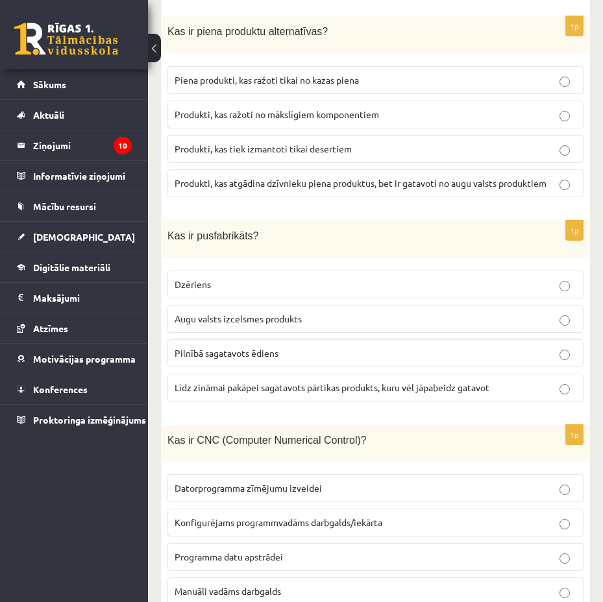
click at [300, 385] on label "Līdz zināmai pakāpei sagatavots pārtikas produkts, kuru vēl jāpabeidz gatavot" at bounding box center [375, 388] width 416 height 28
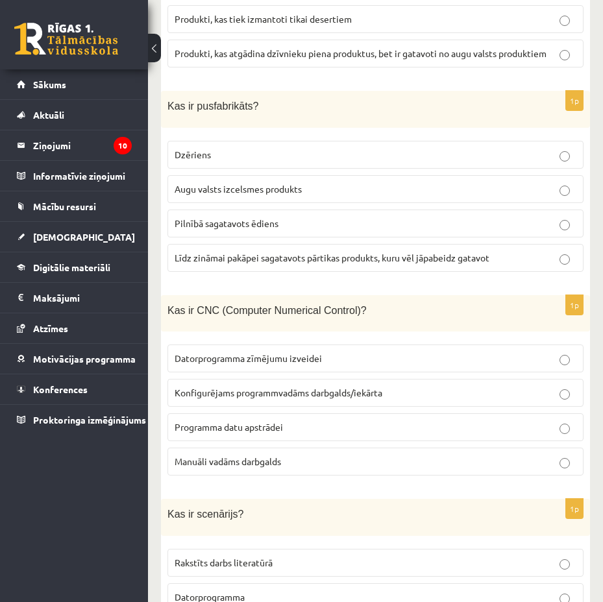
scroll to position [5818, 0]
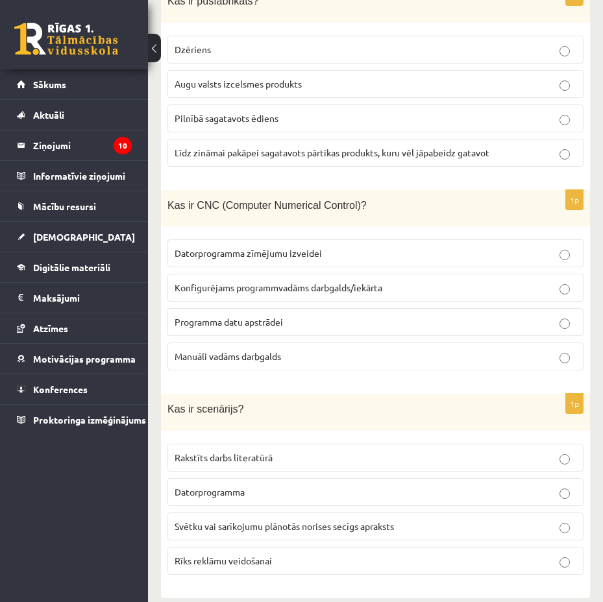
click at [380, 282] on span "Konfigurējams programmvadāms darbgalds/iekārta" at bounding box center [279, 288] width 208 height 12
click at [376, 521] on span "Svētku vai sarīkojumu plānotās norises secīgs apraksts" at bounding box center [284, 527] width 219 height 12
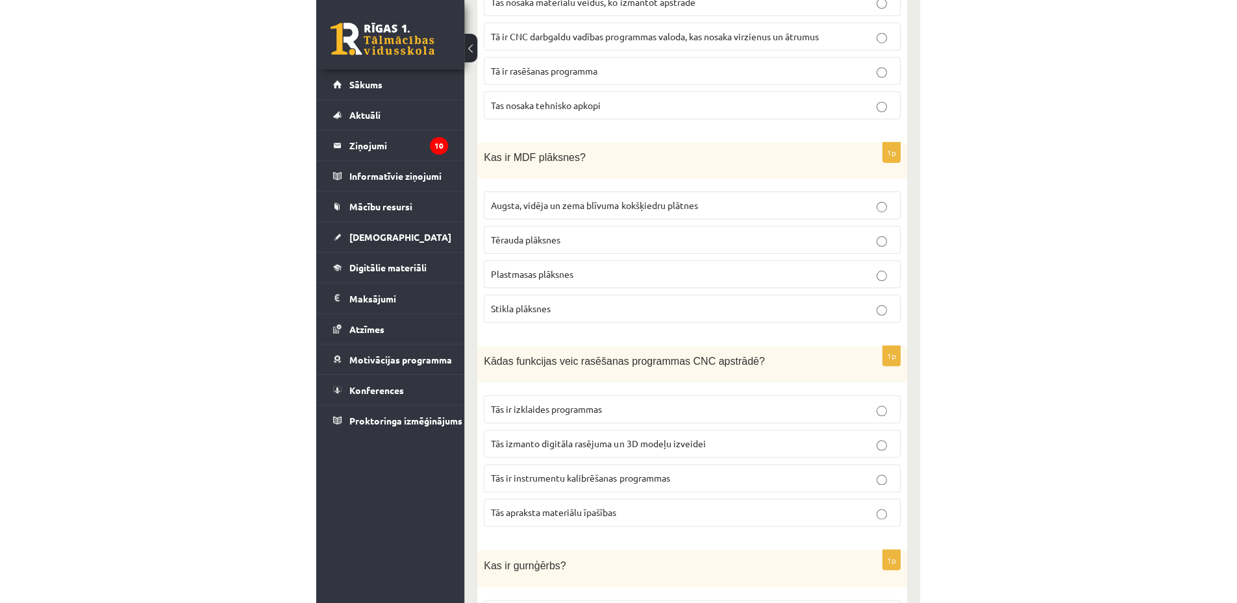
scroll to position [0, 0]
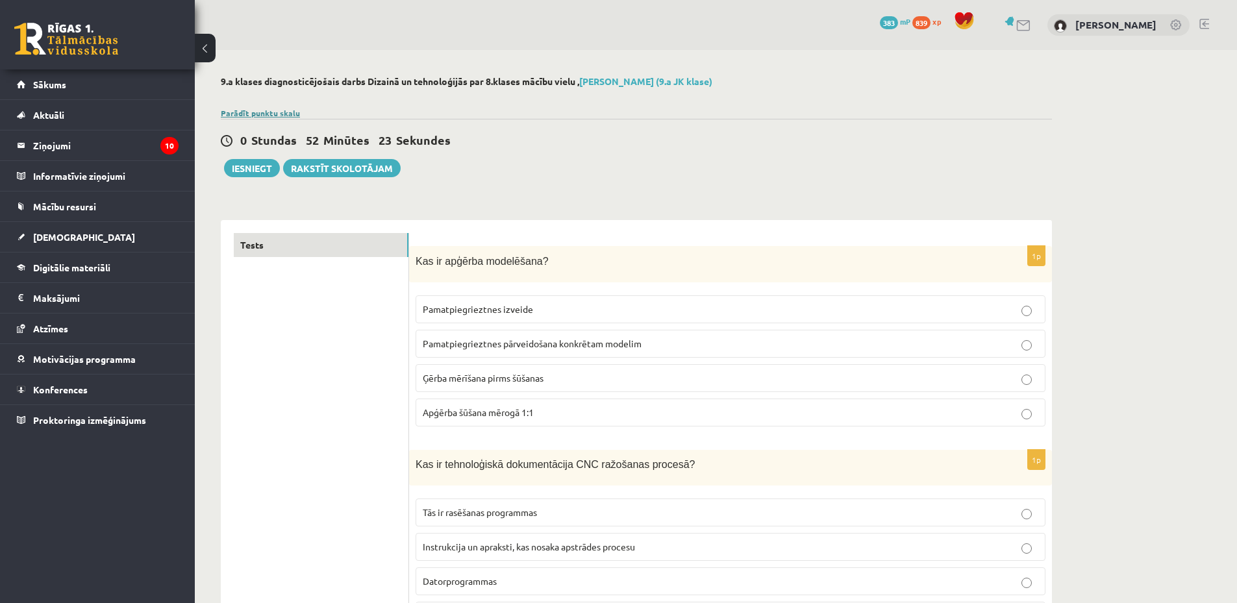
click at [262, 112] on link "Parādīt punktu skalu" at bounding box center [260, 113] width 79 height 10
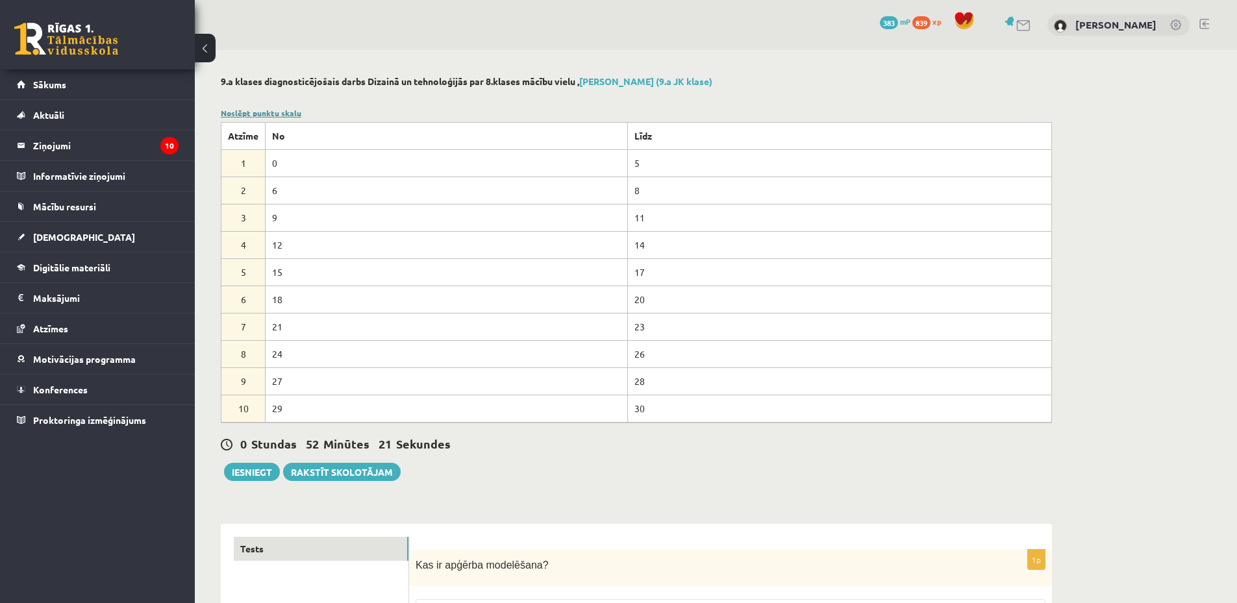
click at [279, 111] on link "Noslēpt punktu skalu" at bounding box center [261, 113] width 80 height 10
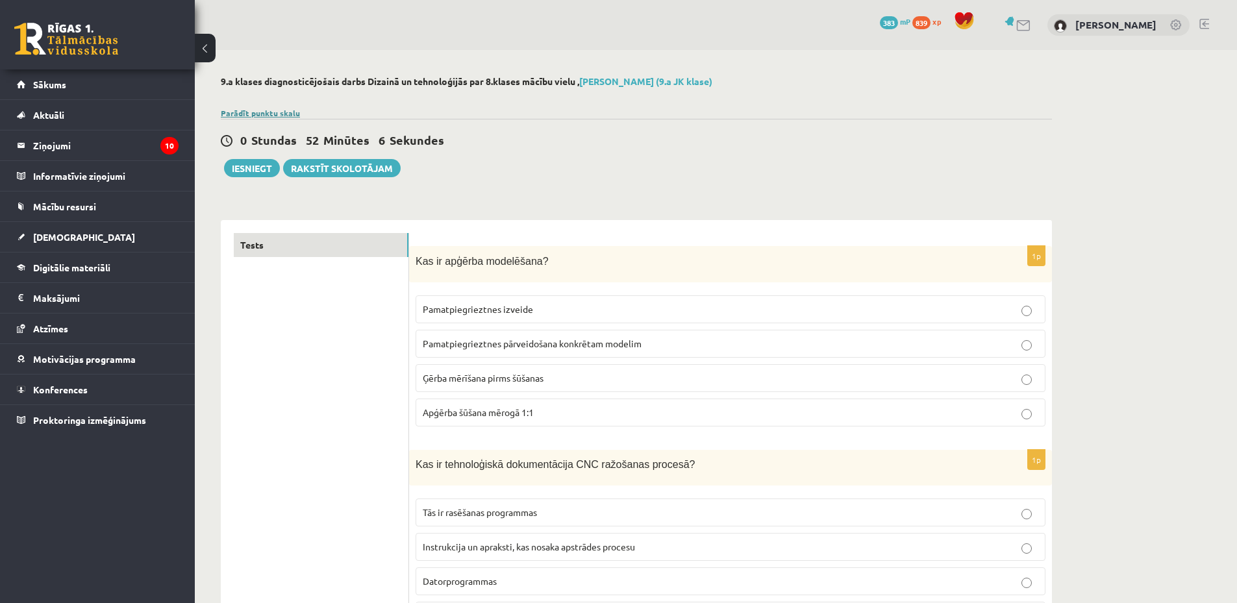
click at [260, 114] on link "Parādīt punktu skalu" at bounding box center [260, 113] width 79 height 10
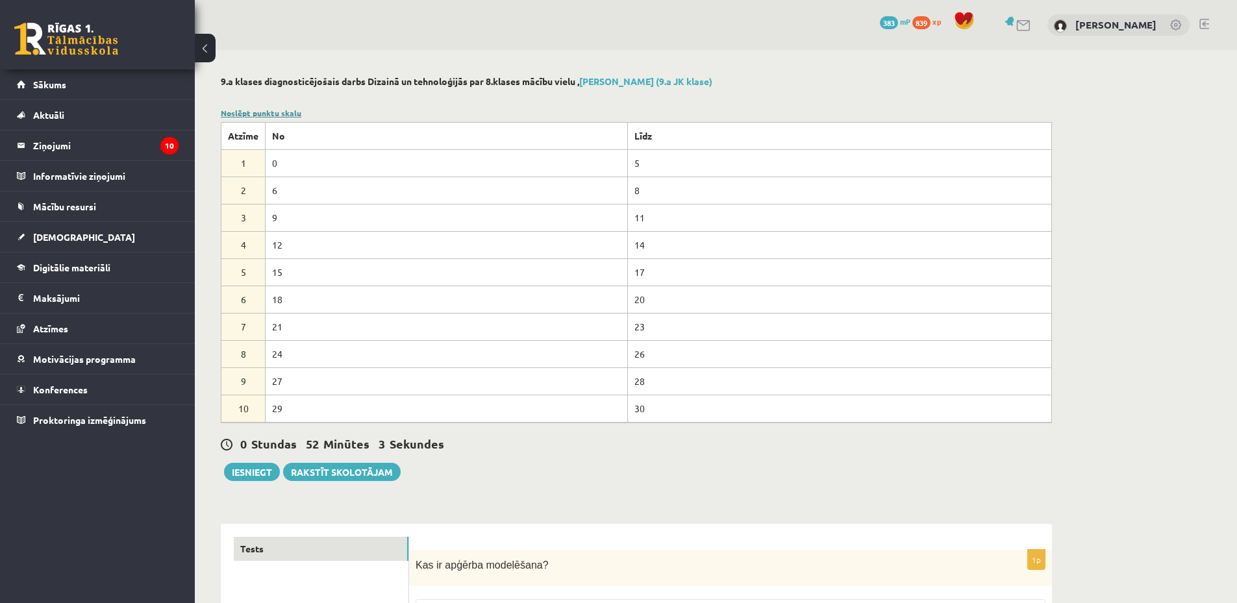
click at [260, 114] on link "Noslēpt punktu skalu" at bounding box center [261, 113] width 80 height 10
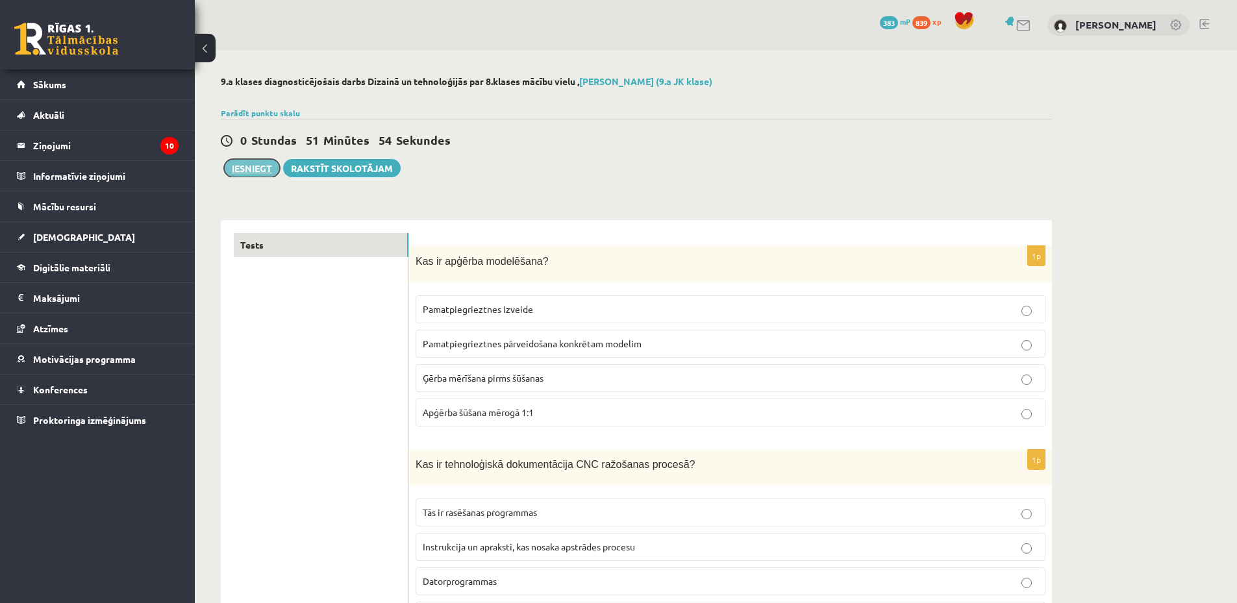
click at [267, 173] on button "Iesniegt" at bounding box center [252, 168] width 56 height 18
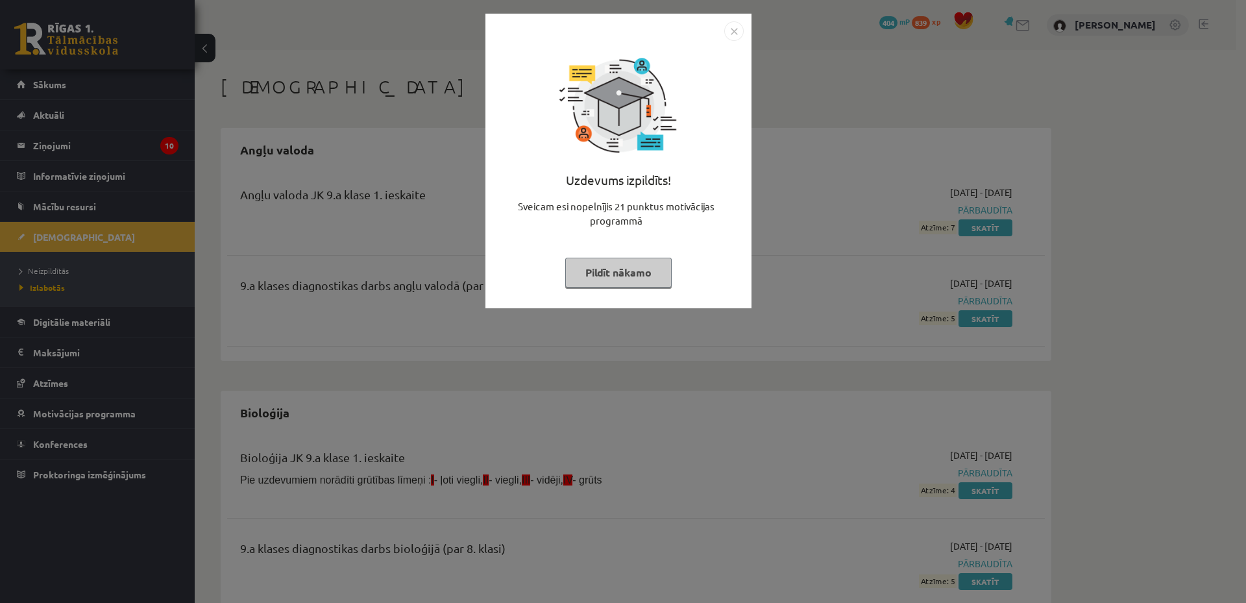
click at [736, 32] on img "Close" at bounding box center [733, 30] width 19 height 19
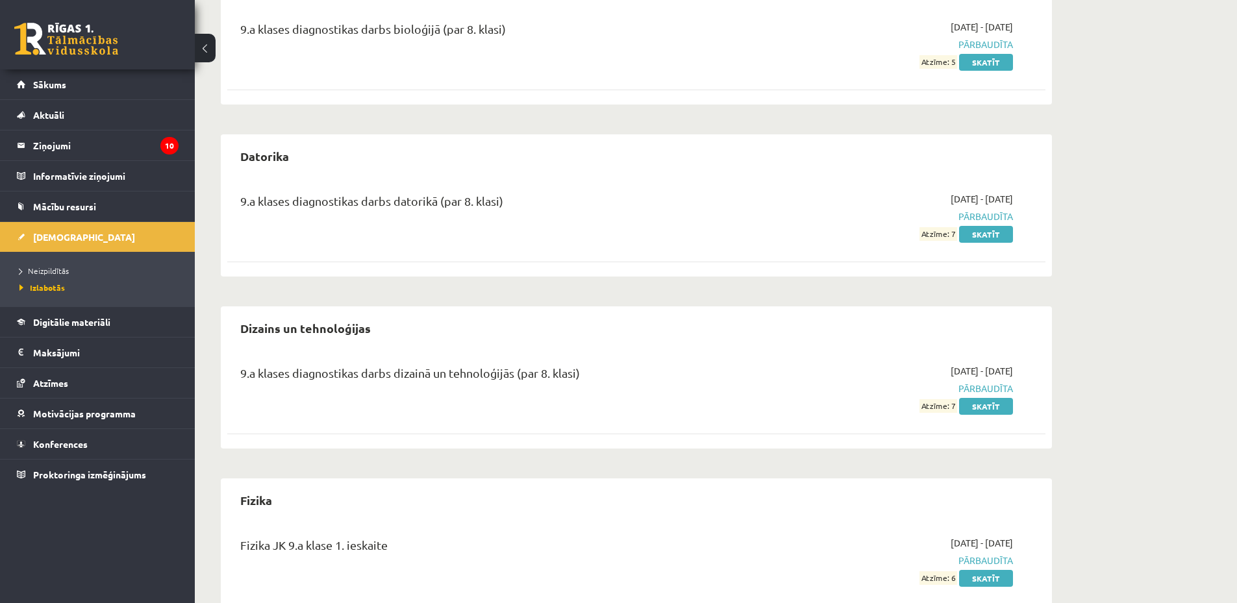
scroll to position [649, 0]
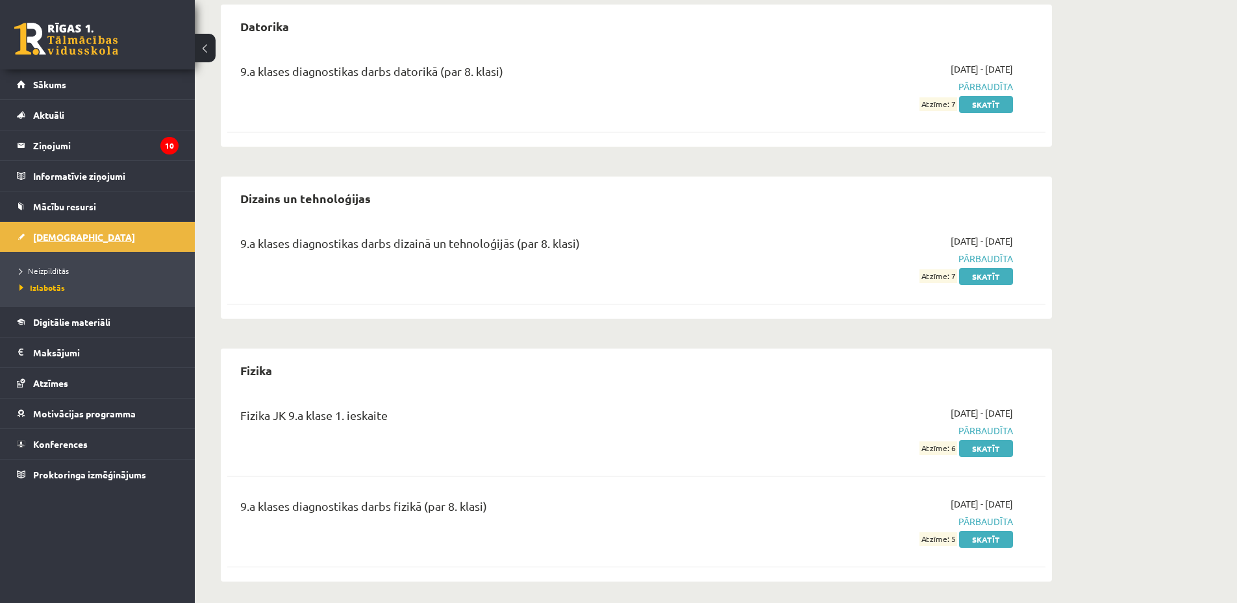
click at [144, 236] on link "[DEMOGRAPHIC_DATA]" at bounding box center [98, 237] width 162 height 30
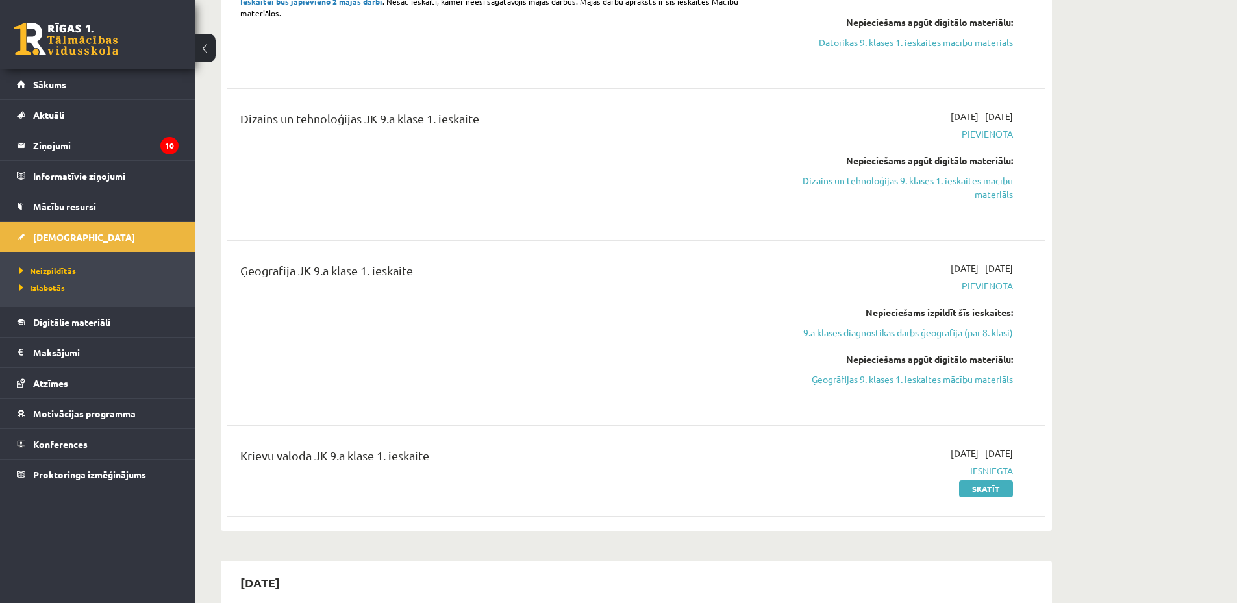
scroll to position [779, 0]
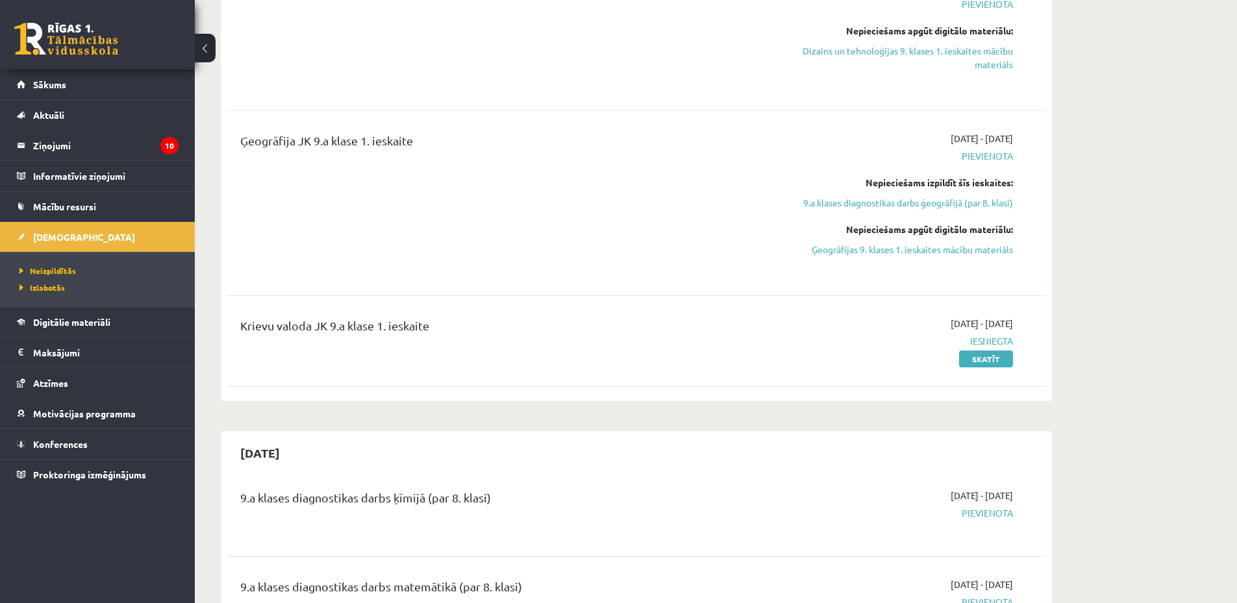
click at [658, 382] on div "9.a klases diagnostikas darbs ģeogrāfijā (par 8. klasi) 2025-10-01 - 2025-10-15…" at bounding box center [636, 66] width 818 height 657
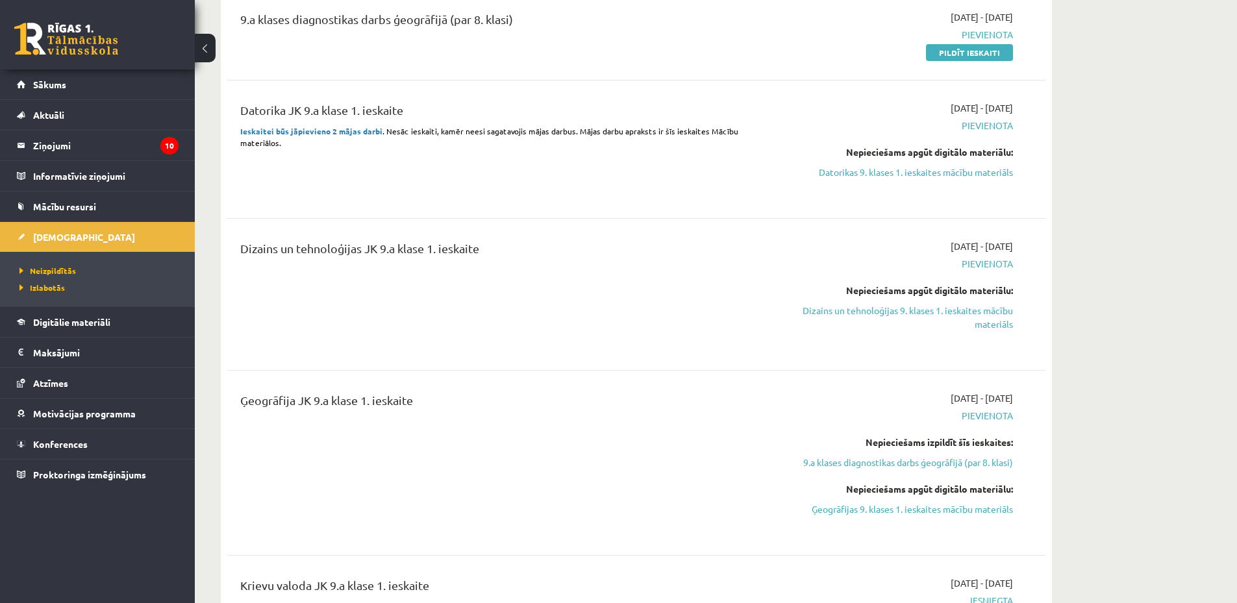
scroll to position [390, 0]
